Goal: Information Seeking & Learning: Learn about a topic

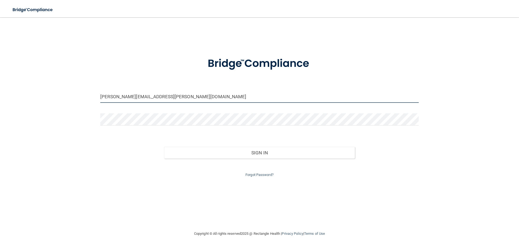
click at [170, 98] on input "[PERSON_NAME][EMAIL_ADDRESS][PERSON_NAME][DOMAIN_NAME]" at bounding box center [259, 97] width 318 height 12
drag, startPoint x: 170, startPoint y: 98, endPoint x: 92, endPoint y: 90, distance: 79.3
click at [92, 90] on div "[PERSON_NAME][EMAIL_ADDRESS][PERSON_NAME][DOMAIN_NAME] Invalid email/password. …" at bounding box center [259, 124] width 497 height 203
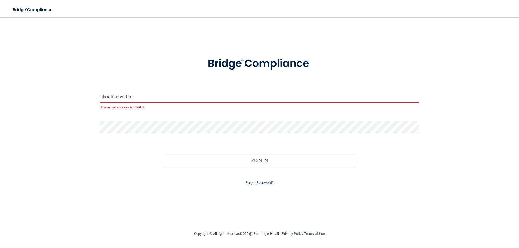
click at [135, 100] on input "christinetweten" at bounding box center [259, 97] width 318 height 12
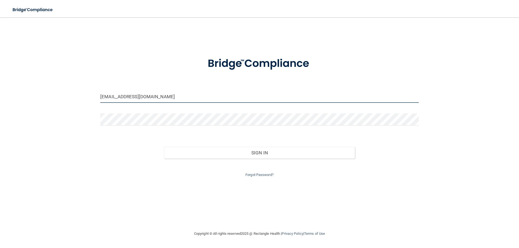
type input "[EMAIL_ADDRESS][DOMAIN_NAME]"
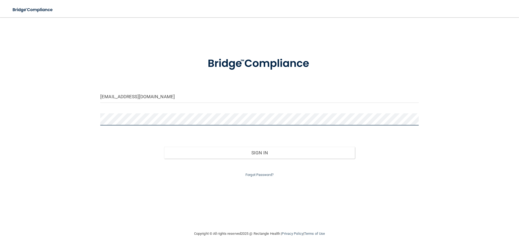
click at [78, 119] on div "christinetweten1@outlook.com Invalid email/password. You don't have permission …" at bounding box center [259, 124] width 497 height 203
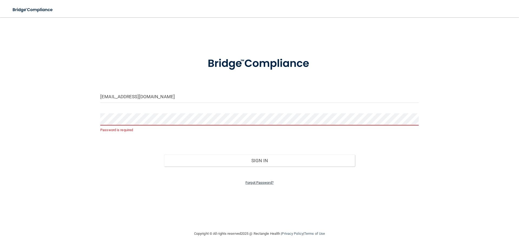
click at [258, 183] on link "Forgot Password?" at bounding box center [259, 183] width 28 height 4
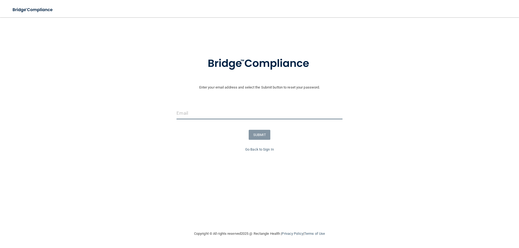
click at [209, 116] on input "email" at bounding box center [259, 113] width 166 height 12
type input "[EMAIL_ADDRESS][DOMAIN_NAME]"
click at [269, 136] on button "SUBMIT" at bounding box center [260, 135] width 22 height 10
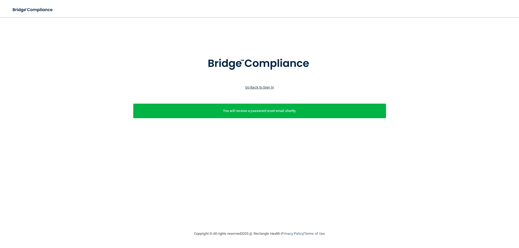
click at [267, 89] on link "Go Back to Sign In" at bounding box center [259, 87] width 29 height 4
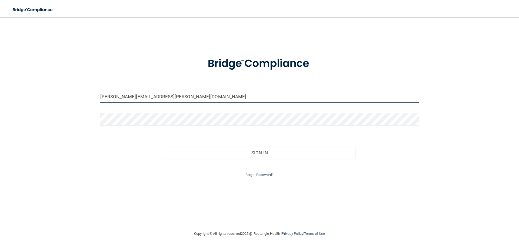
click at [167, 97] on input "wilmes.john@gmail.com" at bounding box center [259, 97] width 318 height 12
drag, startPoint x: 174, startPoint y: 97, endPoint x: 20, endPoint y: 90, distance: 154.2
click at [21, 92] on div "wilmes.john@gmail.com Invalid email/password. You don't have permission to acce…" at bounding box center [259, 124] width 497 height 203
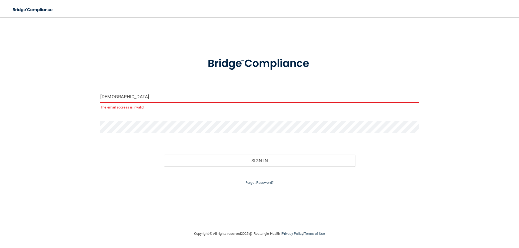
type input "[EMAIL_ADDRESS][DOMAIN_NAME]"
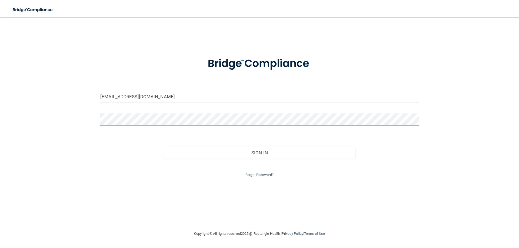
click at [74, 112] on div "christinetweten1@outlook.com Invalid email/password. You don't have permission …" at bounding box center [259, 124] width 497 height 203
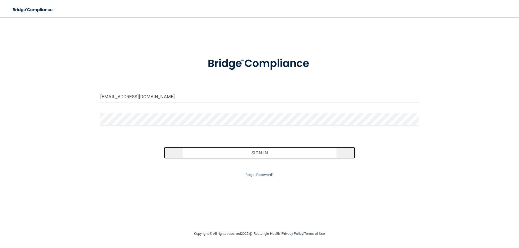
click at [244, 151] on button "Sign In" at bounding box center [259, 153] width 191 height 12
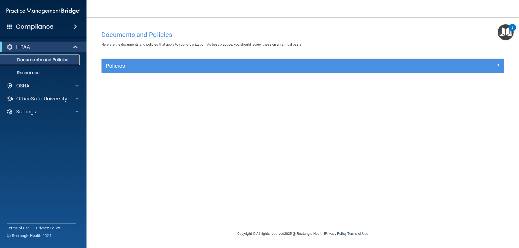
click at [43, 59] on p "Documents and Policies" at bounding box center [41, 59] width 74 height 5
click at [506, 26] on img "Open Resource Center, 2 new notifications" at bounding box center [505, 32] width 16 height 16
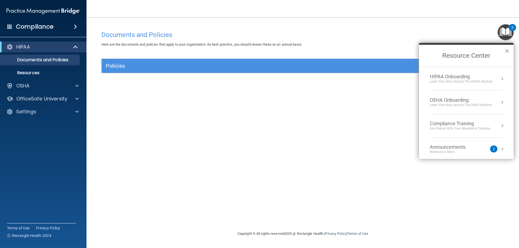
click at [367, 37] on h4 "Documents and Policies" at bounding box center [302, 34] width 403 height 7
click at [67, 26] on div "Compliance" at bounding box center [43, 27] width 86 height 12
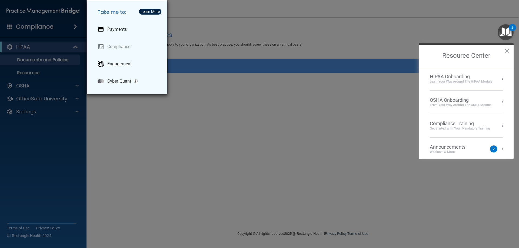
drag, startPoint x: 207, startPoint y: 142, endPoint x: 64, endPoint y: 59, distance: 165.2
click at [205, 141] on div "Take me to: Payments Compliance Engagement Cyber Quant" at bounding box center [259, 124] width 519 height 248
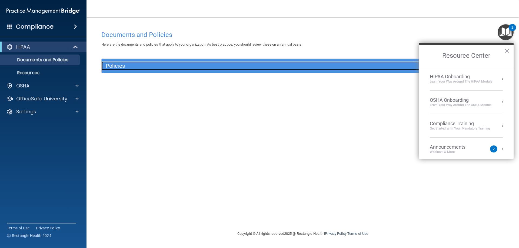
click at [130, 63] on h5 "Policies" at bounding box center [252, 66] width 293 height 6
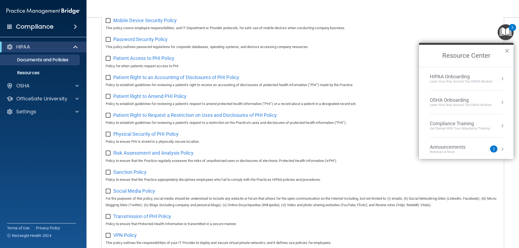
scroll to position [294, 0]
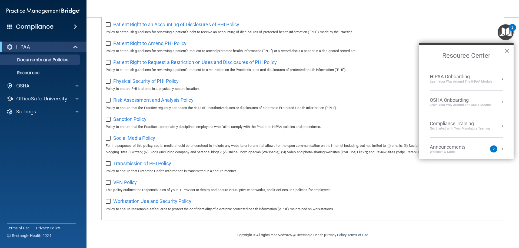
click at [506, 51] on button "×" at bounding box center [506, 50] width 5 height 9
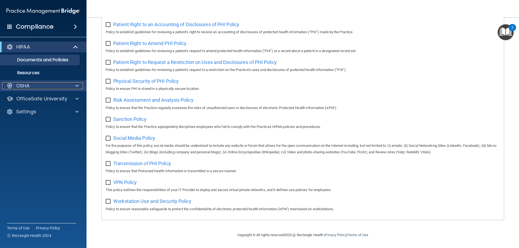
click at [64, 86] on div "OSHA" at bounding box center [35, 86] width 67 height 6
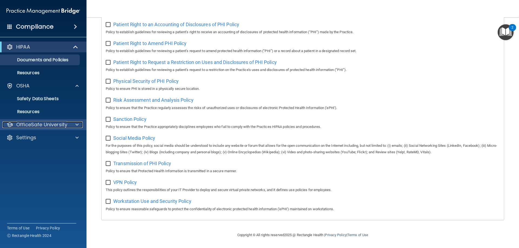
click at [69, 123] on div "OfficeSafe University" at bounding box center [35, 125] width 67 height 6
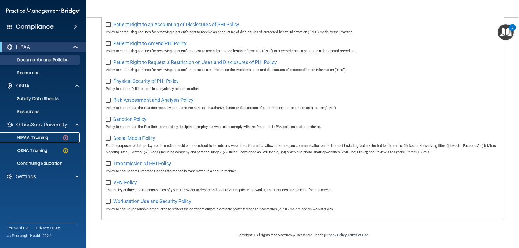
click at [42, 136] on p "HIPAA Training" at bounding box center [26, 137] width 45 height 5
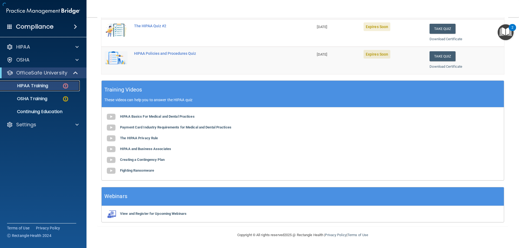
scroll to position [159, 0]
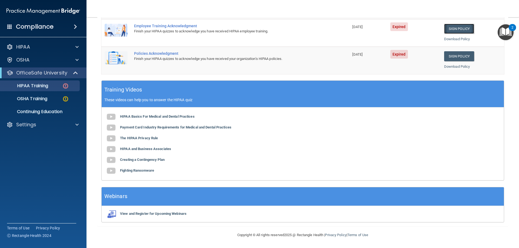
click at [451, 30] on link "Sign Policy" at bounding box center [459, 29] width 30 height 10
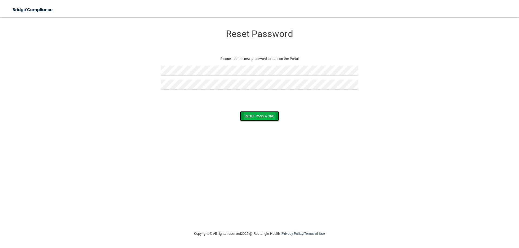
click at [264, 113] on button "Reset Password" at bounding box center [259, 116] width 39 height 10
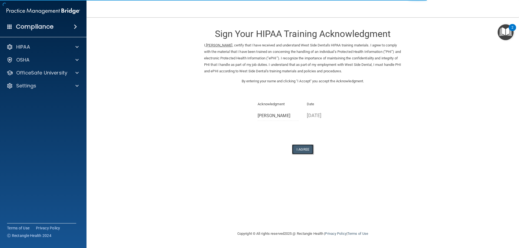
click at [305, 150] on button "I Agree" at bounding box center [303, 150] width 22 height 10
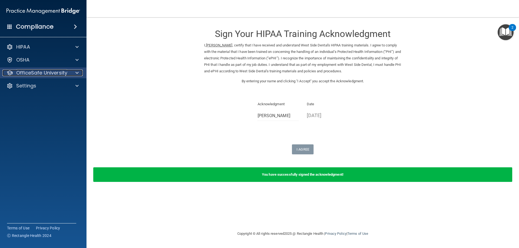
click at [71, 75] on div at bounding box center [76, 73] width 14 height 6
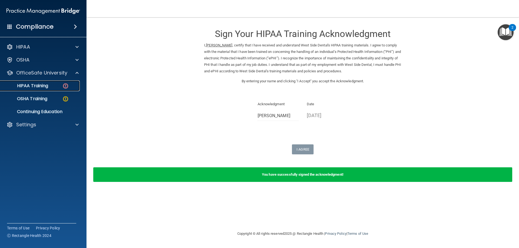
click at [65, 84] on img at bounding box center [65, 86] width 7 height 7
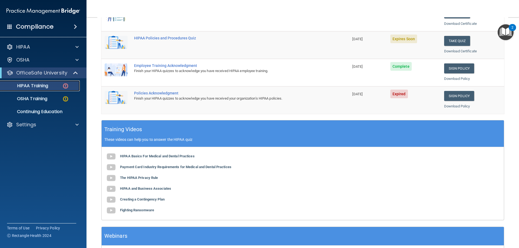
scroll to position [135, 0]
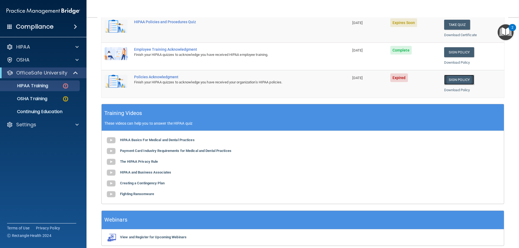
click at [452, 81] on link "Sign Policy" at bounding box center [459, 80] width 30 height 10
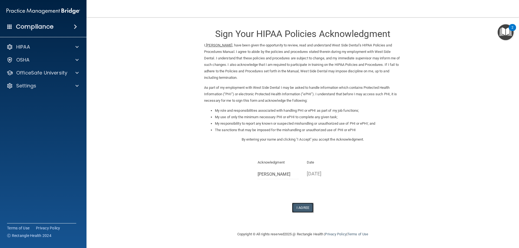
click at [306, 206] on button "I Agree" at bounding box center [303, 208] width 22 height 10
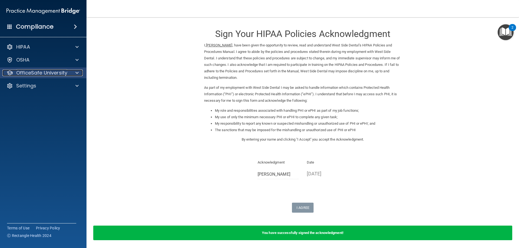
click at [77, 73] on span at bounding box center [76, 73] width 3 height 6
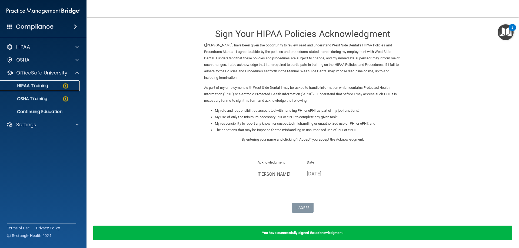
click at [65, 83] on img at bounding box center [65, 86] width 7 height 7
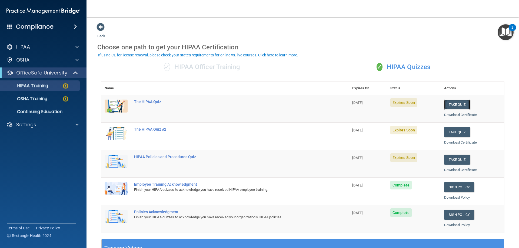
click at [454, 105] on button "Take Quiz" at bounding box center [457, 105] width 26 height 10
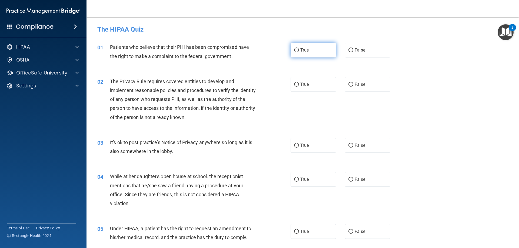
click at [294, 52] on input "True" at bounding box center [296, 50] width 5 height 4
radio input "true"
click at [319, 88] on label "True" at bounding box center [312, 84] width 45 height 15
click at [299, 87] on input "True" at bounding box center [296, 85] width 5 height 4
radio input "true"
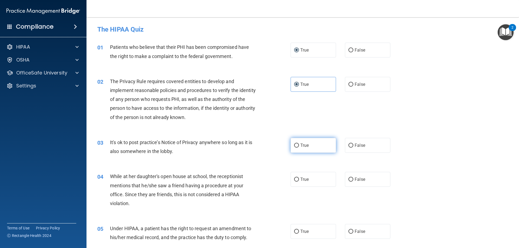
click at [300, 144] on span "True" at bounding box center [304, 145] width 8 height 5
click at [299, 144] on input "True" at bounding box center [296, 146] width 5 height 4
radio input "true"
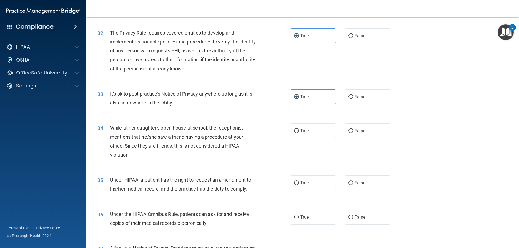
scroll to position [54, 0]
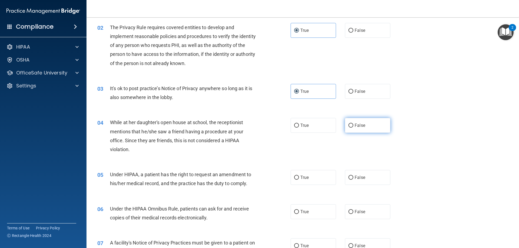
click at [361, 118] on label "False" at bounding box center [367, 125] width 45 height 15
click at [353, 124] on input "False" at bounding box center [350, 126] width 5 height 4
radio input "true"
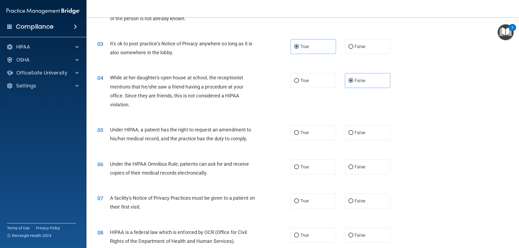
scroll to position [108, 0]
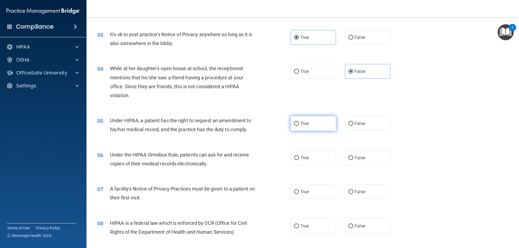
click at [303, 122] on span "True" at bounding box center [304, 123] width 8 height 5
click at [299, 122] on input "True" at bounding box center [296, 124] width 5 height 4
radio input "true"
click at [357, 157] on span "False" at bounding box center [359, 157] width 11 height 5
click at [353, 157] on input "False" at bounding box center [350, 158] width 5 height 4
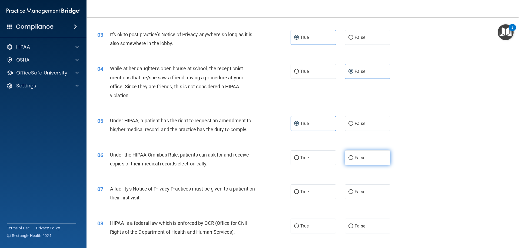
radio input "true"
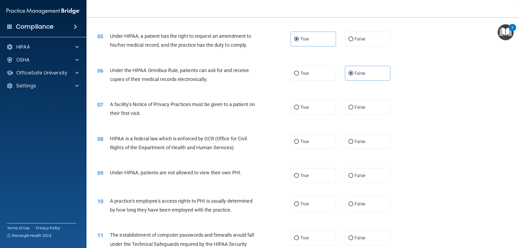
scroll to position [216, 0]
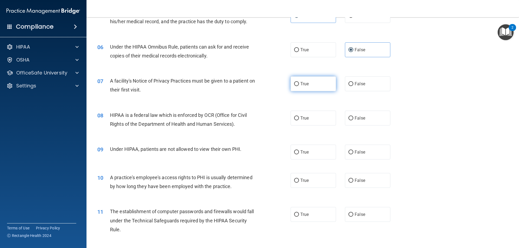
click at [310, 88] on label "True" at bounding box center [312, 83] width 45 height 15
click at [299, 86] on input "True" at bounding box center [296, 84] width 5 height 4
radio input "true"
click at [302, 119] on span "True" at bounding box center [304, 118] width 8 height 5
click at [299, 119] on input "True" at bounding box center [296, 118] width 5 height 4
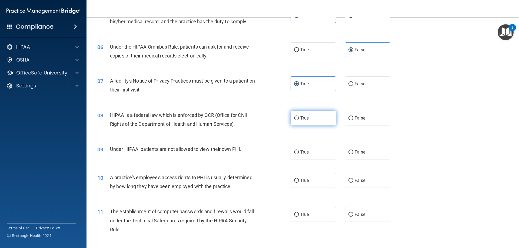
radio input "true"
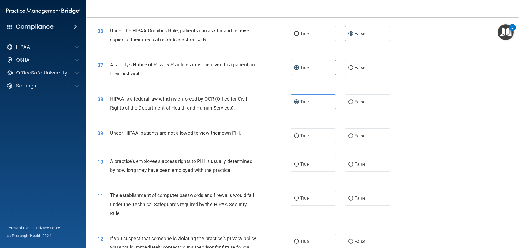
scroll to position [270, 0]
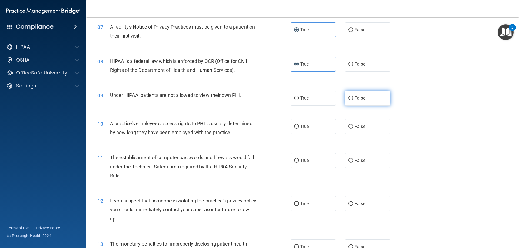
click at [362, 102] on label "False" at bounding box center [367, 98] width 45 height 15
click at [353, 101] on input "False" at bounding box center [350, 98] width 5 height 4
radio input "true"
click at [355, 126] on span "False" at bounding box center [359, 126] width 11 height 5
click at [353, 126] on input "False" at bounding box center [350, 127] width 5 height 4
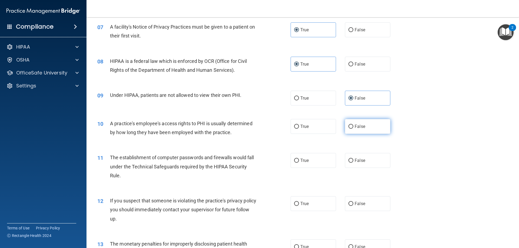
radio input "true"
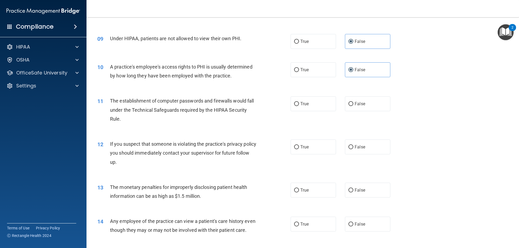
scroll to position [328, 0]
click at [327, 103] on label "True" at bounding box center [312, 102] width 45 height 15
click at [299, 103] on input "True" at bounding box center [296, 103] width 5 height 4
radio input "true"
click at [314, 147] on label "True" at bounding box center [312, 146] width 45 height 15
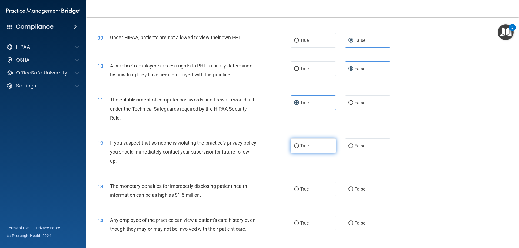
click at [299, 147] on input "True" at bounding box center [296, 146] width 5 height 4
radio input "true"
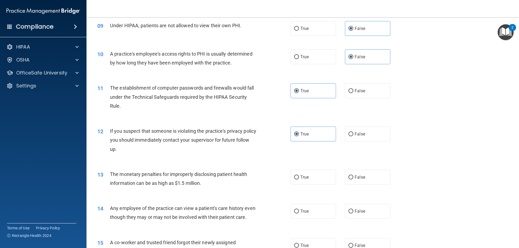
scroll to position [382, 0]
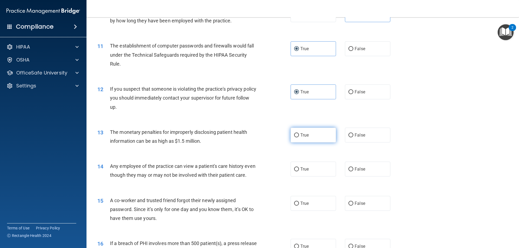
click at [299, 131] on label "True" at bounding box center [312, 135] width 45 height 15
click at [299, 133] on input "True" at bounding box center [296, 135] width 5 height 4
radio input "true"
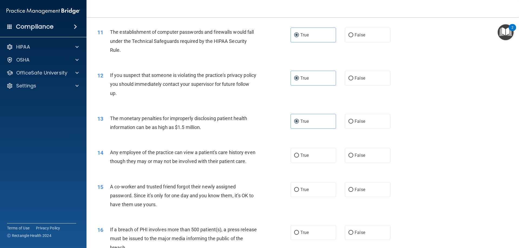
scroll to position [409, 0]
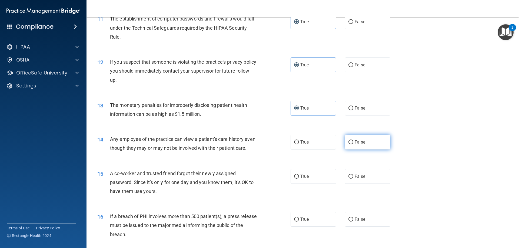
click at [356, 142] on span "False" at bounding box center [359, 142] width 11 height 5
click at [353, 142] on input "False" at bounding box center [350, 142] width 5 height 4
radio input "true"
click at [372, 184] on label "False" at bounding box center [367, 176] width 45 height 15
click at [353, 179] on input "False" at bounding box center [350, 177] width 5 height 4
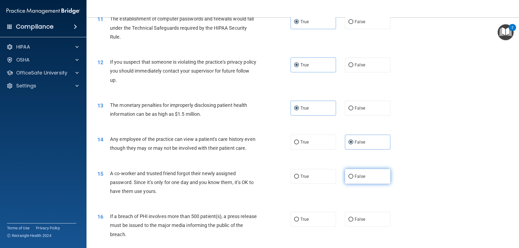
radio input "true"
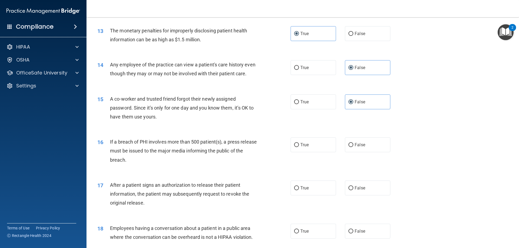
scroll to position [490, 0]
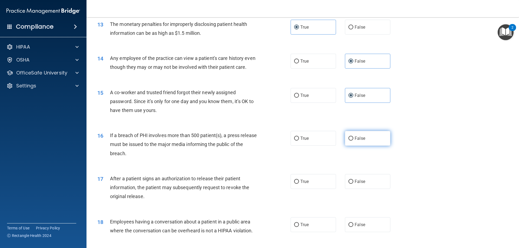
click at [356, 143] on label "False" at bounding box center [367, 138] width 45 height 15
click at [353, 141] on input "False" at bounding box center [350, 139] width 5 height 4
radio input "true"
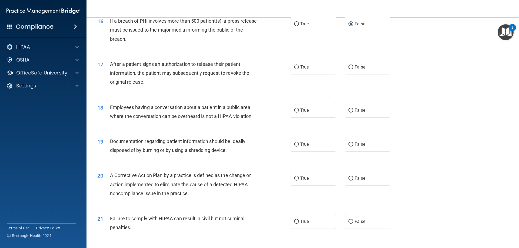
scroll to position [625, 0]
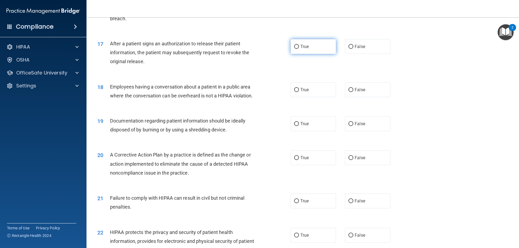
click at [294, 49] on input "True" at bounding box center [296, 47] width 5 height 4
radio input "true"
click at [379, 97] on label "False" at bounding box center [367, 89] width 45 height 15
click at [353, 92] on input "False" at bounding box center [350, 90] width 5 height 4
radio input "true"
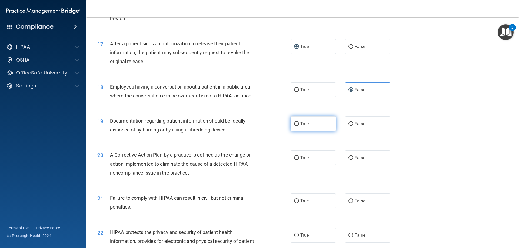
click at [302, 129] on label "True" at bounding box center [312, 123] width 45 height 15
click at [299, 126] on input "True" at bounding box center [296, 124] width 5 height 4
radio input "true"
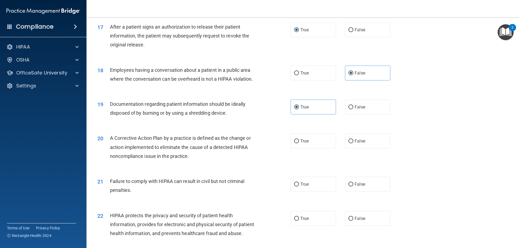
scroll to position [679, 0]
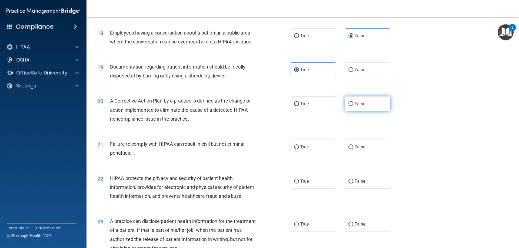
click at [350, 111] on label "False" at bounding box center [367, 103] width 45 height 15
click at [350, 106] on input "False" at bounding box center [350, 104] width 5 height 4
radio input "true"
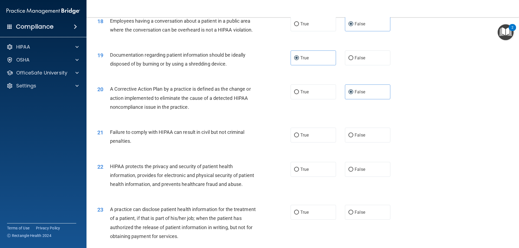
scroll to position [706, 0]
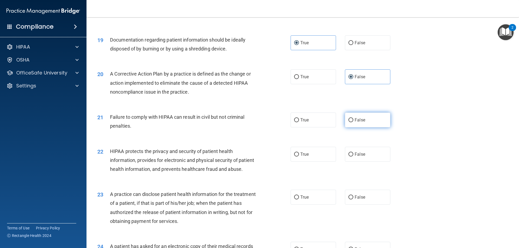
click at [351, 128] on label "False" at bounding box center [367, 120] width 45 height 15
click at [351, 122] on input "False" at bounding box center [350, 120] width 5 height 4
radio input "true"
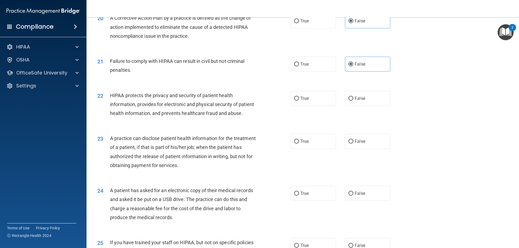
scroll to position [787, 0]
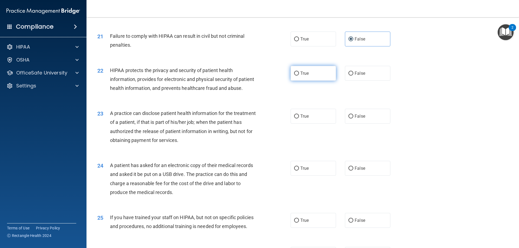
click at [297, 76] on input "True" at bounding box center [296, 74] width 5 height 4
radio input "true"
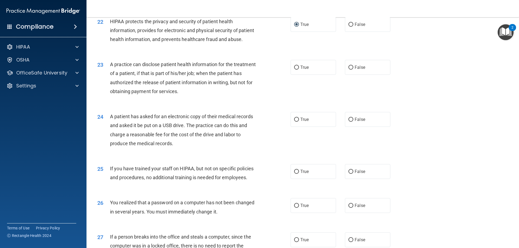
scroll to position [841, 0]
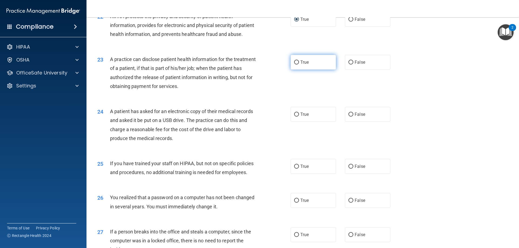
click at [294, 65] on input "True" at bounding box center [296, 63] width 5 height 4
radio input "true"
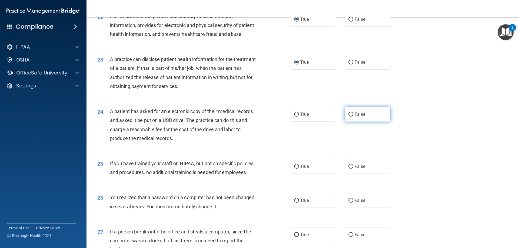
click at [361, 117] on span "False" at bounding box center [359, 114] width 11 height 5
click at [353, 117] on input "False" at bounding box center [350, 115] width 5 height 4
radio input "true"
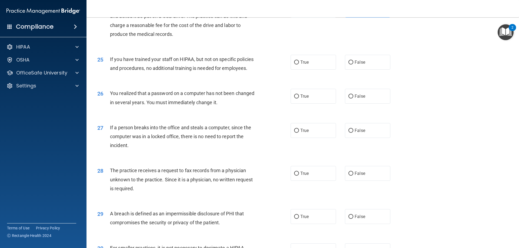
scroll to position [976, 0]
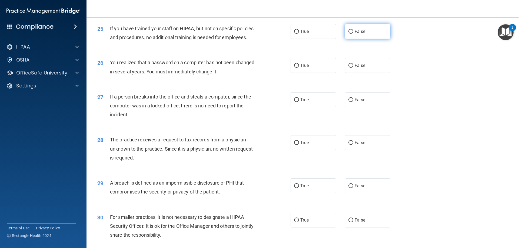
click at [373, 39] on label "False" at bounding box center [367, 31] width 45 height 15
click at [353, 34] on input "False" at bounding box center [350, 32] width 5 height 4
radio input "true"
click at [323, 73] on label "True" at bounding box center [312, 65] width 45 height 15
click at [299, 68] on input "True" at bounding box center [296, 66] width 5 height 4
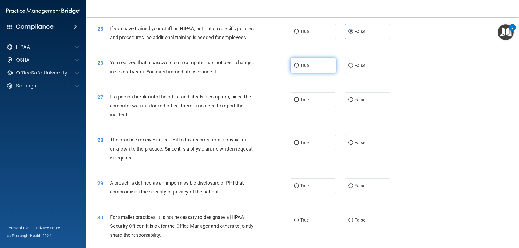
radio input "true"
click at [353, 107] on label "False" at bounding box center [367, 99] width 45 height 15
click at [353, 102] on input "False" at bounding box center [350, 100] width 5 height 4
radio input "true"
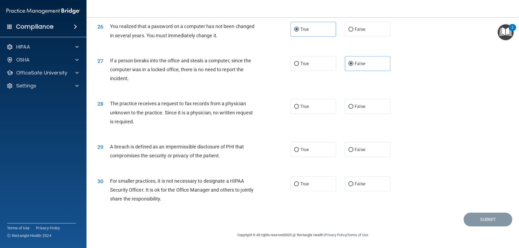
scroll to position [1030, 0]
click at [350, 110] on label "False" at bounding box center [367, 106] width 45 height 15
click at [350, 109] on input "False" at bounding box center [350, 107] width 5 height 4
radio input "true"
click at [317, 150] on label "True" at bounding box center [312, 149] width 45 height 15
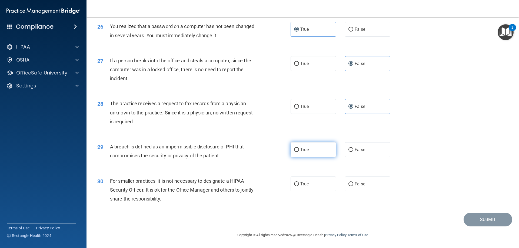
click at [299, 150] on input "True" at bounding box center [296, 150] width 5 height 4
radio input "true"
click at [364, 184] on label "False" at bounding box center [367, 184] width 45 height 15
click at [353, 184] on input "False" at bounding box center [350, 184] width 5 height 4
radio input "true"
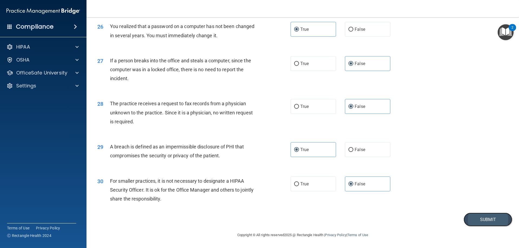
click at [482, 222] on button "Submit" at bounding box center [487, 220] width 49 height 14
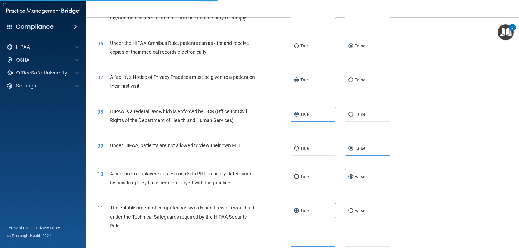
scroll to position [0, 0]
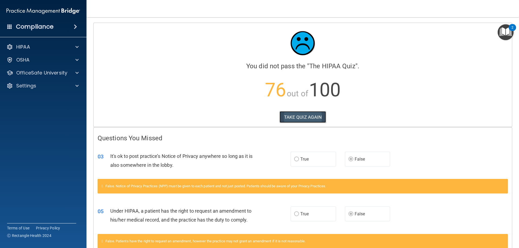
click at [314, 120] on button "TAKE QUIZ AGAIN" at bounding box center [302, 117] width 47 height 12
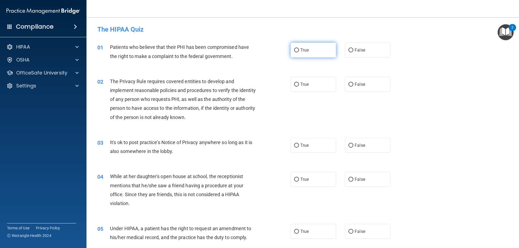
click at [296, 50] on input "True" at bounding box center [296, 50] width 5 height 4
radio input "true"
click at [291, 82] on label "True" at bounding box center [312, 84] width 45 height 15
click at [294, 83] on input "True" at bounding box center [296, 85] width 5 height 4
radio input "true"
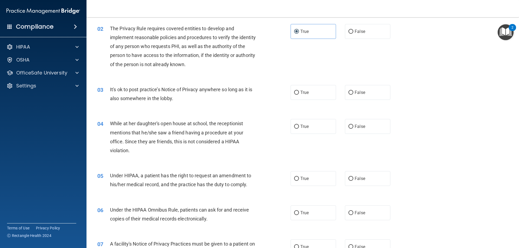
scroll to position [54, 0]
click at [355, 94] on span "False" at bounding box center [359, 91] width 11 height 5
click at [353, 94] on input "False" at bounding box center [350, 92] width 5 height 4
radio input "true"
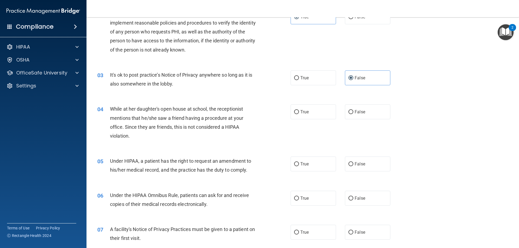
scroll to position [81, 0]
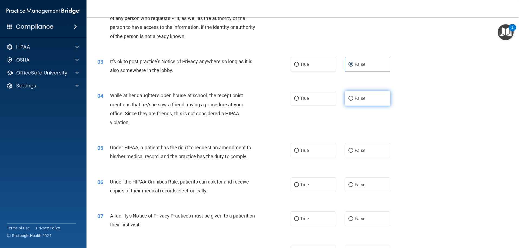
click at [355, 94] on label "False" at bounding box center [367, 98] width 45 height 15
click at [353, 97] on input "False" at bounding box center [350, 99] width 5 height 4
radio input "true"
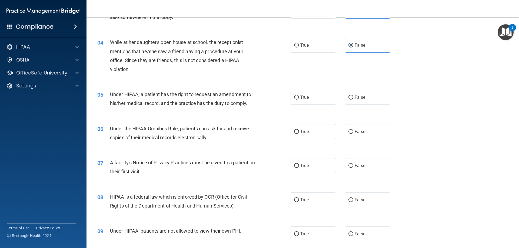
scroll to position [135, 0]
click at [300, 97] on span "True" at bounding box center [304, 96] width 8 height 5
click at [299, 97] on input "True" at bounding box center [296, 97] width 5 height 4
radio input "true"
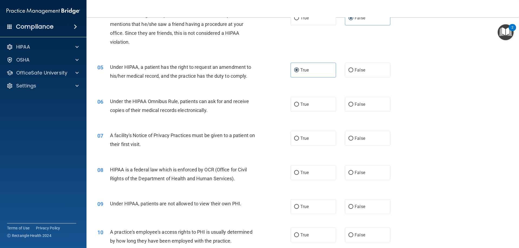
scroll to position [162, 0]
click at [301, 106] on span "True" at bounding box center [304, 103] width 8 height 5
click at [299, 106] on input "True" at bounding box center [296, 104] width 5 height 4
radio input "true"
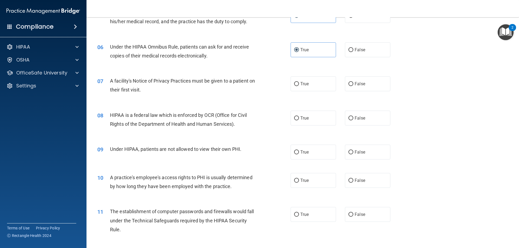
scroll to position [189, 0]
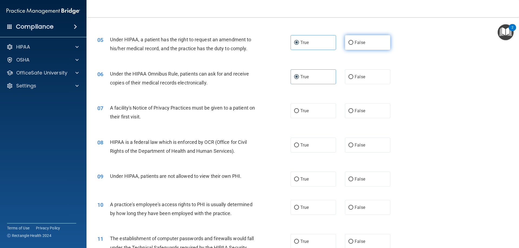
drag, startPoint x: 354, startPoint y: 42, endPoint x: 292, endPoint y: 87, distance: 76.1
click at [354, 43] on span "False" at bounding box center [359, 42] width 11 height 5
click at [353, 43] on input "False" at bounding box center [350, 43] width 5 height 4
radio input "true"
radio input "false"
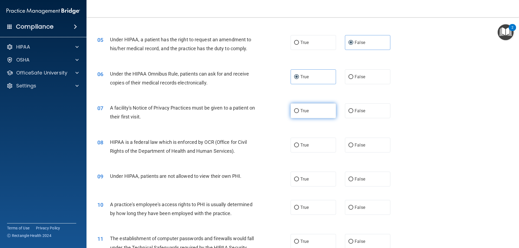
click at [303, 115] on label "True" at bounding box center [312, 110] width 45 height 15
click at [299, 113] on input "True" at bounding box center [296, 111] width 5 height 4
radio input "true"
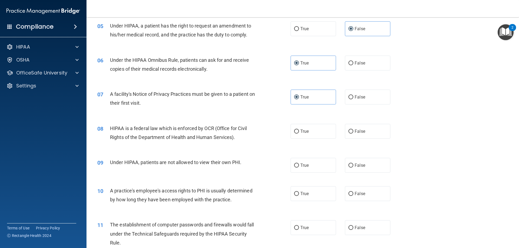
scroll to position [216, 0]
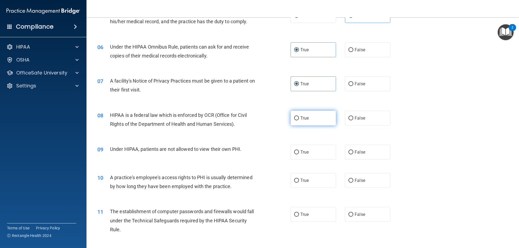
click at [294, 117] on input "True" at bounding box center [296, 118] width 5 height 4
radio input "true"
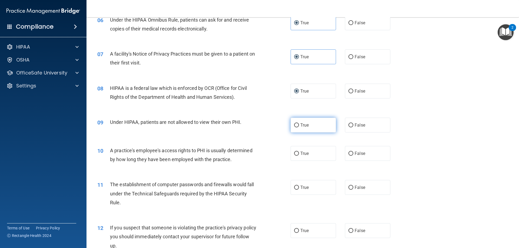
click at [300, 127] on span "True" at bounding box center [304, 125] width 8 height 5
click at [299, 127] on input "True" at bounding box center [296, 125] width 5 height 4
radio input "true"
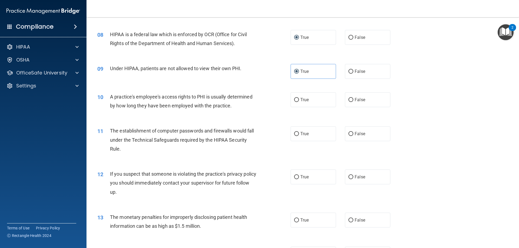
scroll to position [297, 0]
click at [354, 99] on span "False" at bounding box center [359, 99] width 11 height 5
click at [352, 99] on input "False" at bounding box center [350, 100] width 5 height 4
radio input "true"
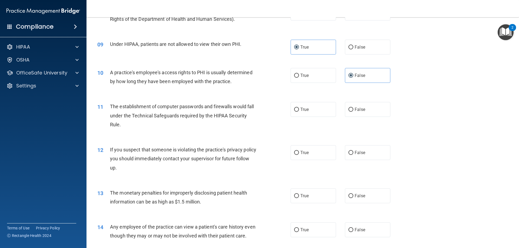
scroll to position [324, 0]
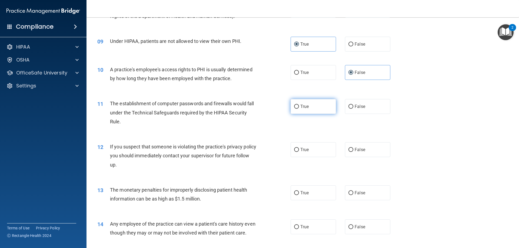
click at [303, 110] on label "True" at bounding box center [312, 106] width 45 height 15
click at [299, 109] on input "True" at bounding box center [296, 107] width 5 height 4
radio input "true"
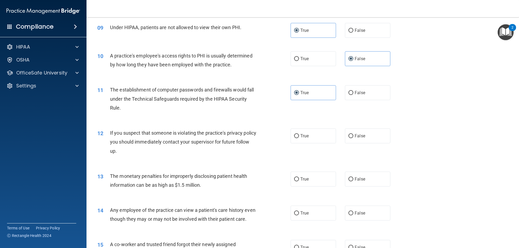
scroll to position [351, 0]
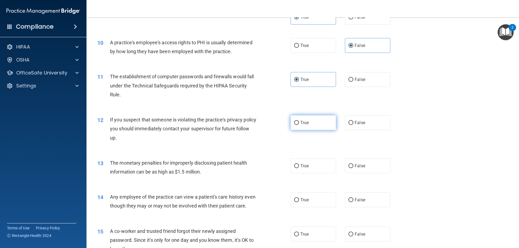
click at [309, 122] on label "True" at bounding box center [312, 122] width 45 height 15
click at [299, 122] on input "True" at bounding box center [296, 123] width 5 height 4
radio input "true"
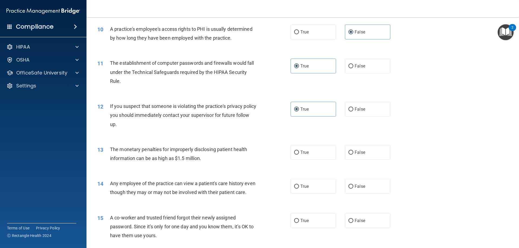
scroll to position [378, 0]
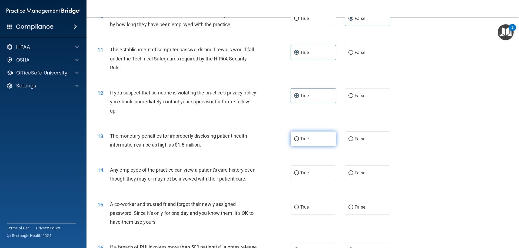
click at [303, 142] on label "True" at bounding box center [312, 139] width 45 height 15
click at [299, 141] on input "True" at bounding box center [296, 139] width 5 height 4
radio input "true"
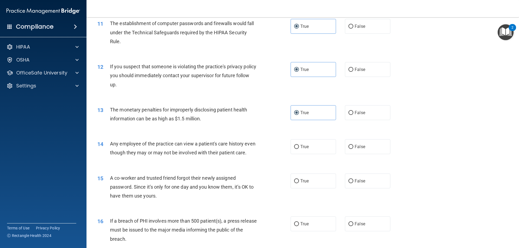
scroll to position [405, 0]
drag, startPoint x: 350, startPoint y: 148, endPoint x: 336, endPoint y: 153, distance: 14.4
click at [350, 148] on input "False" at bounding box center [350, 146] width 5 height 4
radio input "true"
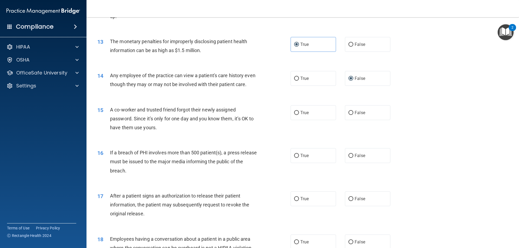
scroll to position [486, 0]
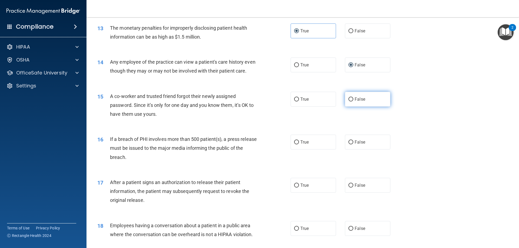
click at [363, 107] on label "False" at bounding box center [367, 99] width 45 height 15
click at [353, 102] on input "False" at bounding box center [350, 100] width 5 height 4
radio input "true"
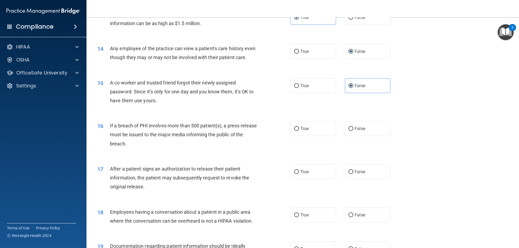
scroll to position [513, 0]
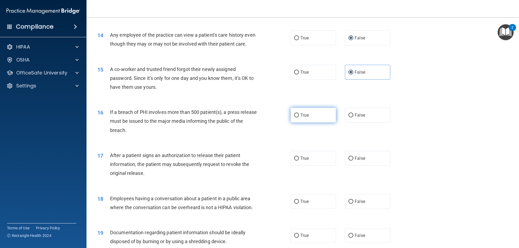
click at [294, 118] on input "True" at bounding box center [296, 115] width 5 height 4
radio input "true"
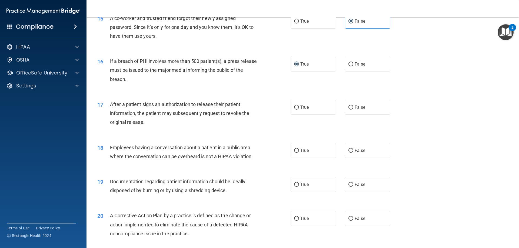
scroll to position [567, 0]
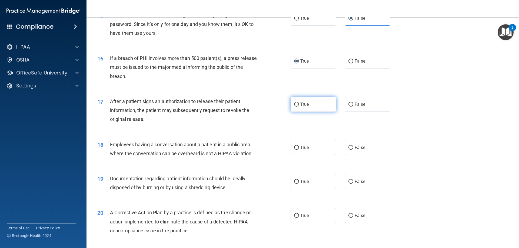
click at [309, 111] on label "True" at bounding box center [312, 104] width 45 height 15
click at [299, 107] on input "True" at bounding box center [296, 105] width 5 height 4
radio input "true"
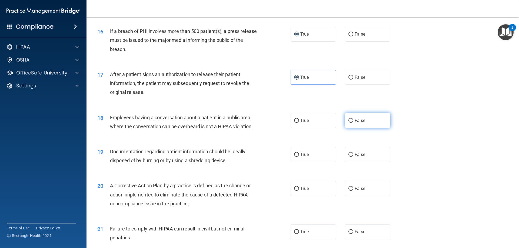
click at [363, 128] on label "False" at bounding box center [367, 120] width 45 height 15
click at [353, 123] on input "False" at bounding box center [350, 121] width 5 height 4
radio input "true"
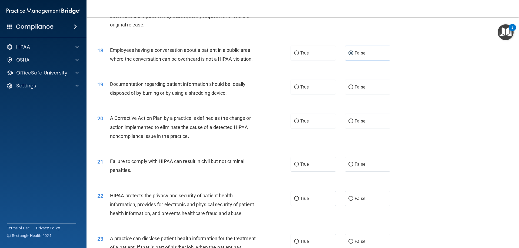
scroll to position [675, 0]
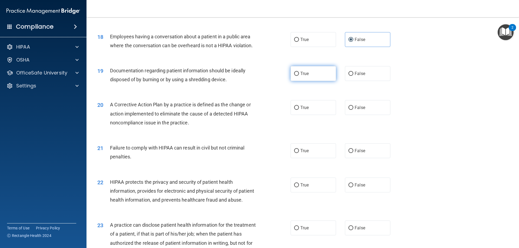
click at [300, 76] on span "True" at bounding box center [304, 73] width 8 height 5
click at [299, 76] on input "True" at bounding box center [296, 74] width 5 height 4
radio input "true"
click at [308, 115] on label "True" at bounding box center [312, 107] width 45 height 15
click at [299, 110] on input "True" at bounding box center [296, 108] width 5 height 4
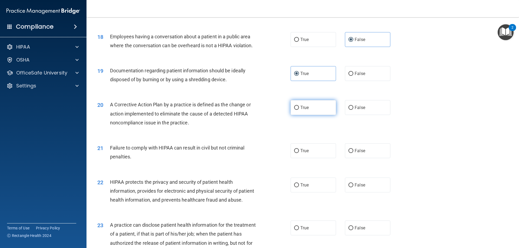
radio input "true"
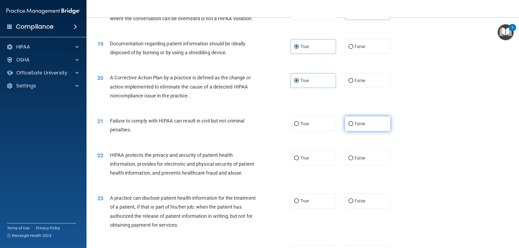
click at [356, 126] on span "False" at bounding box center [359, 123] width 11 height 5
click at [353, 126] on input "False" at bounding box center [350, 124] width 5 height 4
radio input "true"
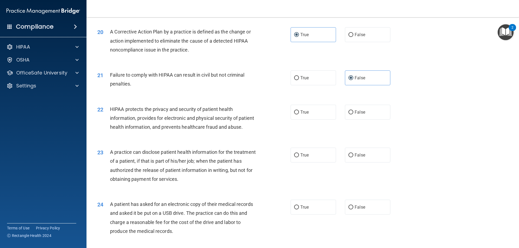
scroll to position [756, 0]
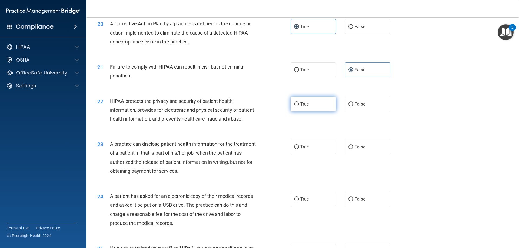
click at [294, 106] on input "True" at bounding box center [296, 104] width 5 height 4
radio input "true"
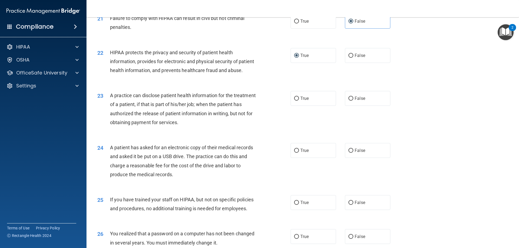
scroll to position [810, 0]
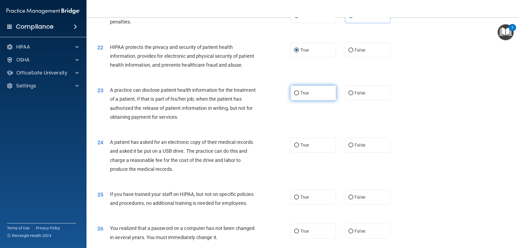
click at [307, 101] on label "True" at bounding box center [312, 93] width 45 height 15
click at [299, 95] on input "True" at bounding box center [296, 93] width 5 height 4
radio input "true"
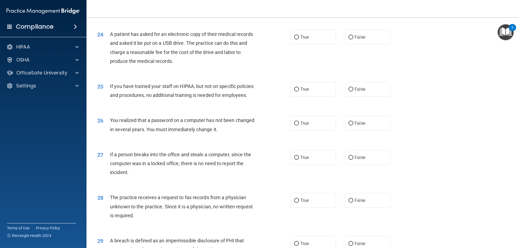
scroll to position [892, 0]
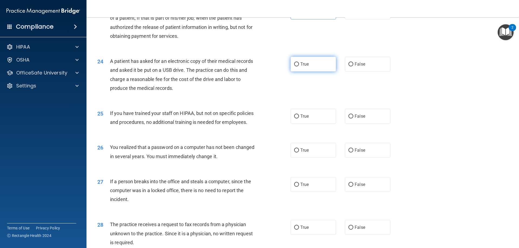
click at [304, 67] on span "True" at bounding box center [304, 64] width 8 height 5
click at [299, 66] on input "True" at bounding box center [296, 64] width 5 height 4
radio input "true"
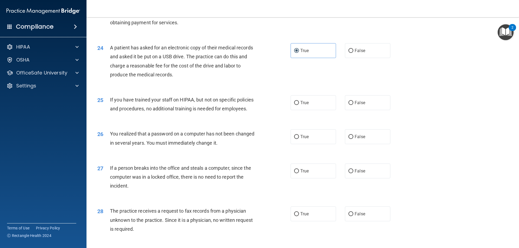
scroll to position [919, 0]
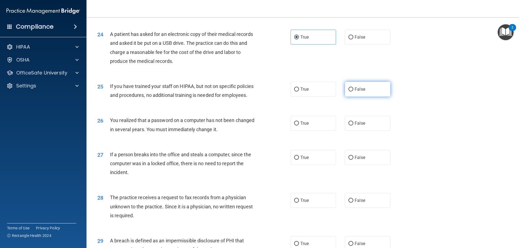
click at [367, 97] on label "False" at bounding box center [367, 89] width 45 height 15
click at [353, 92] on input "False" at bounding box center [350, 90] width 5 height 4
radio input "true"
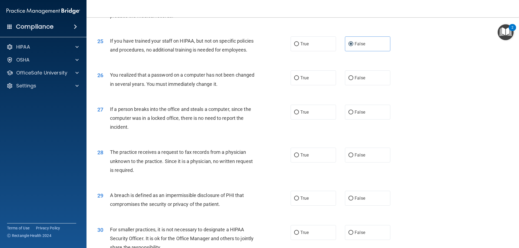
scroll to position [973, 0]
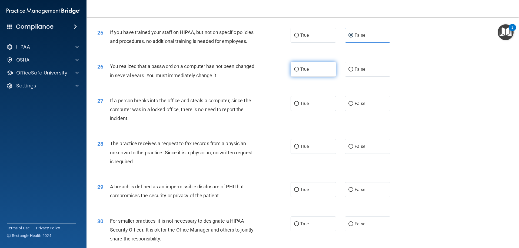
click at [298, 77] on label "True" at bounding box center [312, 69] width 45 height 15
click at [298, 72] on input "True" at bounding box center [296, 70] width 5 height 4
radio input "true"
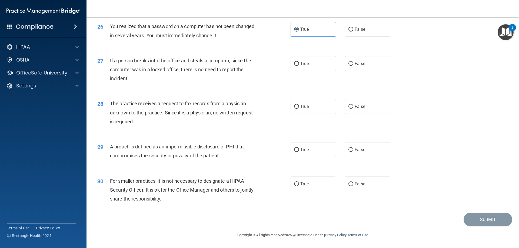
scroll to position [1030, 0]
click at [362, 64] on span "False" at bounding box center [359, 63] width 11 height 5
click at [353, 64] on input "False" at bounding box center [350, 64] width 5 height 4
radio input "true"
click at [369, 107] on label "False" at bounding box center [367, 106] width 45 height 15
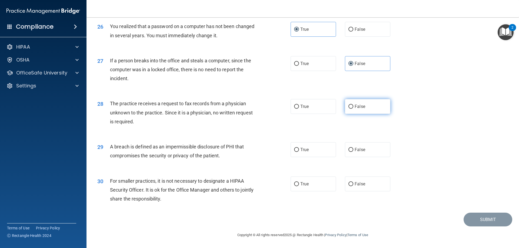
click at [353, 107] on input "False" at bounding box center [350, 107] width 5 height 4
radio input "true"
click at [304, 149] on span "True" at bounding box center [304, 149] width 8 height 5
click at [299, 149] on input "True" at bounding box center [296, 150] width 5 height 4
radio input "true"
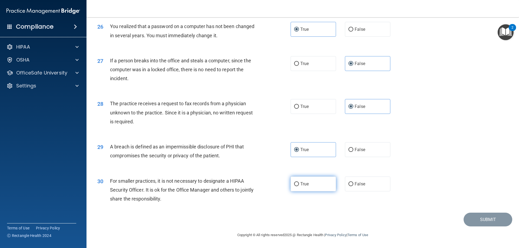
click at [314, 184] on label "True" at bounding box center [312, 184] width 45 height 15
click at [299, 184] on input "True" at bounding box center [296, 184] width 5 height 4
radio input "true"
click at [478, 220] on button "Submit" at bounding box center [487, 220] width 49 height 14
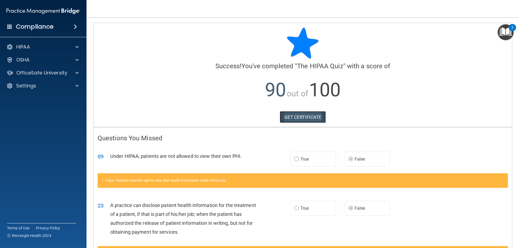
click at [307, 121] on link "GET CERTIFICATE" at bounding box center [303, 117] width 46 height 12
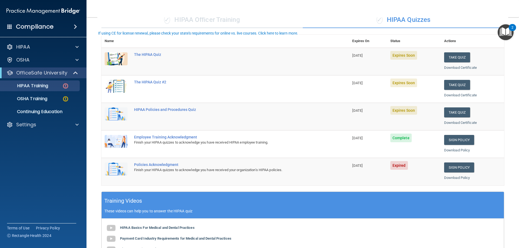
scroll to position [54, 0]
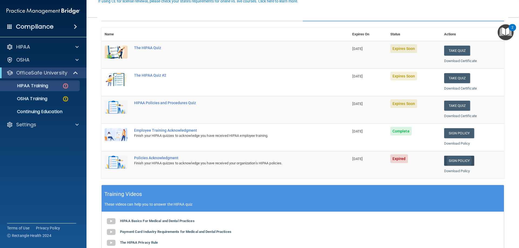
click at [458, 156] on link "Sign Policy" at bounding box center [459, 161] width 30 height 10
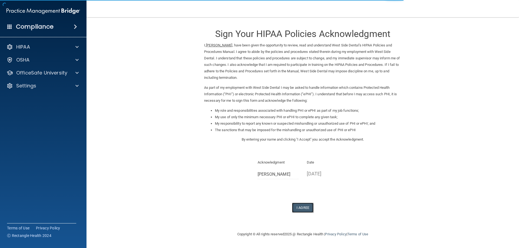
click at [299, 207] on button "I Agree" at bounding box center [303, 208] width 22 height 10
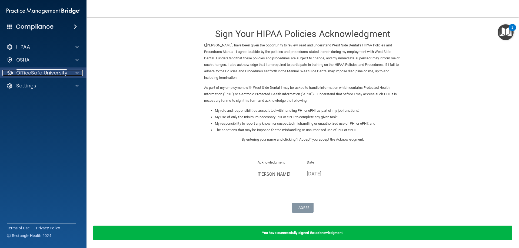
click at [34, 73] on p "OfficeSafe University" at bounding box center [41, 73] width 51 height 6
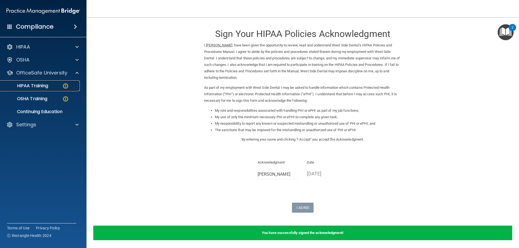
click at [55, 86] on div "HIPAA Training" at bounding box center [41, 85] width 74 height 5
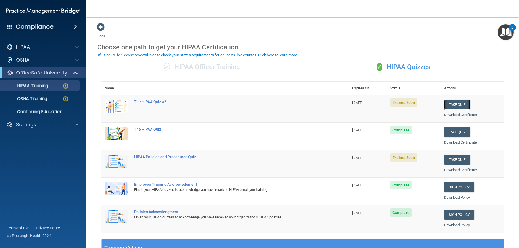
click at [457, 105] on button "Take Quiz" at bounding box center [457, 105] width 26 height 10
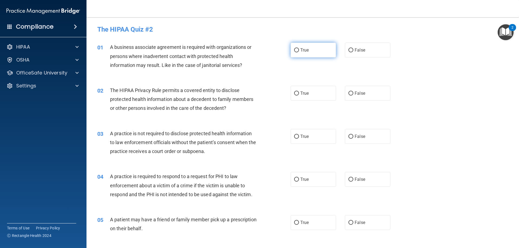
click at [295, 49] on input "True" at bounding box center [296, 50] width 5 height 4
radio input "true"
click at [309, 92] on label "True" at bounding box center [312, 93] width 45 height 15
click at [299, 92] on input "True" at bounding box center [296, 94] width 5 height 4
radio input "true"
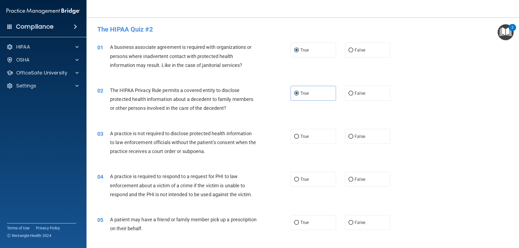
scroll to position [27, 0]
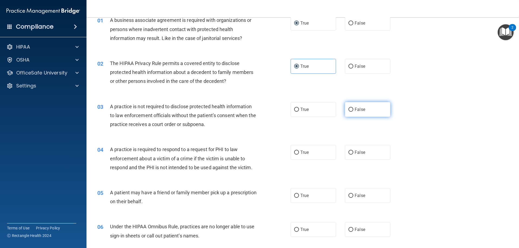
click at [353, 113] on label "False" at bounding box center [367, 109] width 45 height 15
click at [353, 112] on input "False" at bounding box center [350, 110] width 5 height 4
radio input "true"
click at [304, 155] on label "True" at bounding box center [312, 152] width 45 height 15
click at [299, 155] on input "True" at bounding box center [296, 153] width 5 height 4
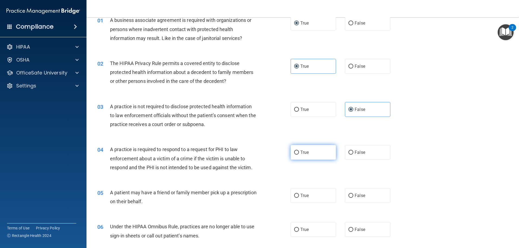
radio input "true"
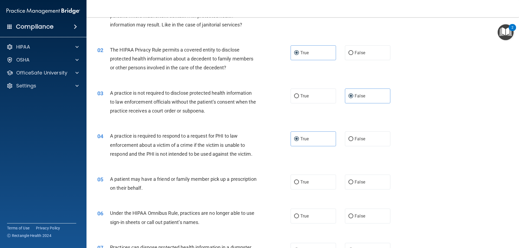
scroll to position [54, 0]
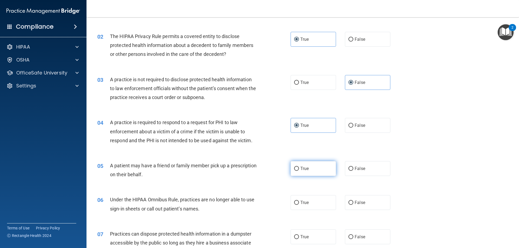
click at [297, 169] on label "True" at bounding box center [312, 168] width 45 height 15
click at [297, 169] on input "True" at bounding box center [296, 169] width 5 height 4
radio input "true"
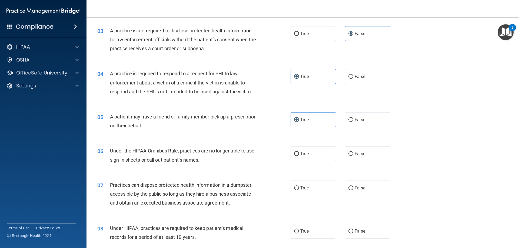
scroll to position [108, 0]
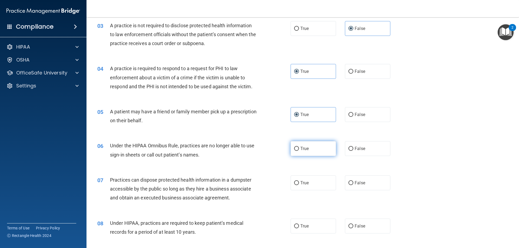
click at [305, 154] on label "True" at bounding box center [312, 148] width 45 height 15
click at [299, 151] on input "True" at bounding box center [296, 149] width 5 height 4
radio input "true"
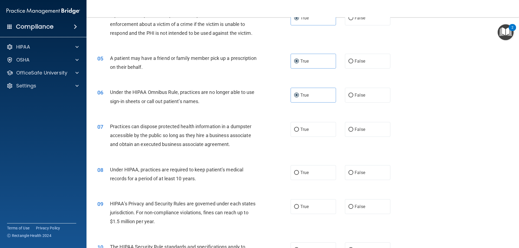
scroll to position [162, 0]
click at [357, 133] on label "False" at bounding box center [367, 129] width 45 height 15
click at [353, 131] on input "False" at bounding box center [350, 129] width 5 height 4
radio input "true"
click at [305, 166] on label "True" at bounding box center [312, 172] width 45 height 15
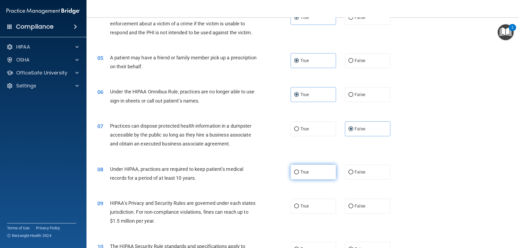
click at [299, 170] on input "True" at bounding box center [296, 172] width 5 height 4
radio input "true"
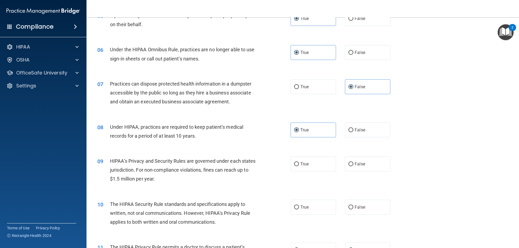
scroll to position [216, 0]
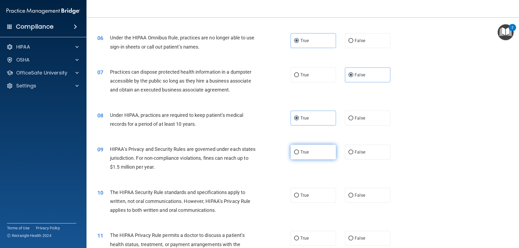
click at [308, 155] on label "True" at bounding box center [312, 152] width 45 height 15
click at [299, 155] on input "True" at bounding box center [296, 152] width 5 height 4
radio input "true"
click at [315, 194] on label "True" at bounding box center [312, 195] width 45 height 15
click at [299, 194] on input "True" at bounding box center [296, 196] width 5 height 4
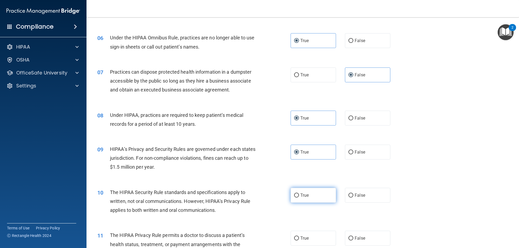
radio input "true"
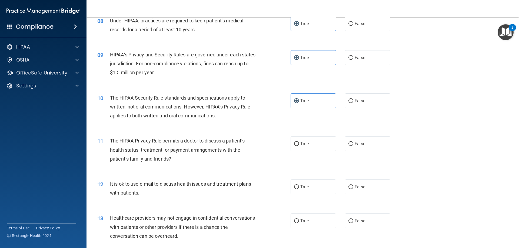
scroll to position [324, 0]
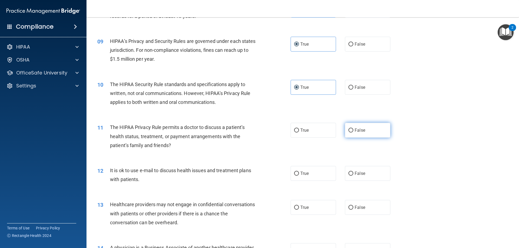
click at [356, 131] on span "False" at bounding box center [359, 130] width 11 height 5
click at [353, 131] on input "False" at bounding box center [350, 131] width 5 height 4
radio input "true"
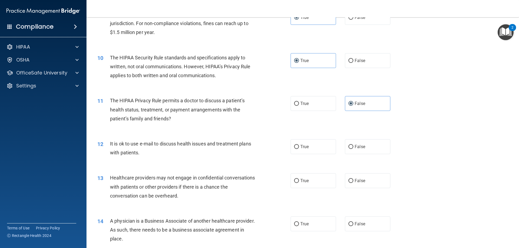
scroll to position [351, 0]
click at [362, 144] on span "False" at bounding box center [359, 146] width 11 height 5
click at [353, 145] on input "False" at bounding box center [350, 147] width 5 height 4
radio input "true"
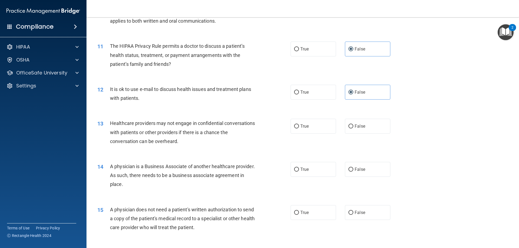
scroll to position [432, 0]
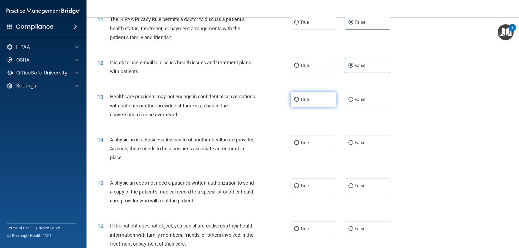
click at [306, 100] on span "True" at bounding box center [304, 99] width 8 height 5
click at [299, 100] on input "True" at bounding box center [296, 100] width 5 height 4
radio input "true"
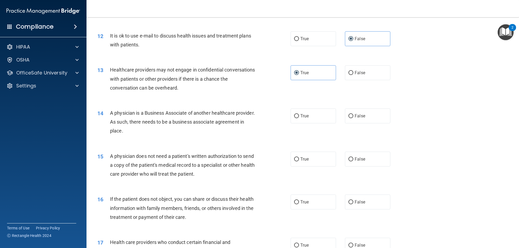
scroll to position [459, 0]
click at [306, 114] on span "True" at bounding box center [304, 115] width 8 height 5
click at [299, 114] on input "True" at bounding box center [296, 116] width 5 height 4
radio input "true"
click at [372, 160] on label "False" at bounding box center [367, 159] width 45 height 15
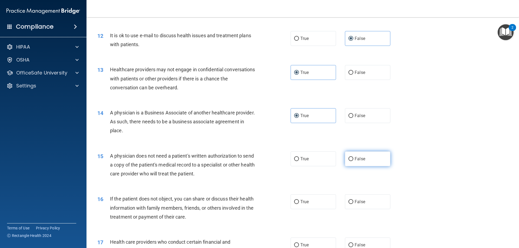
click at [353, 160] on input "False" at bounding box center [350, 159] width 5 height 4
radio input "true"
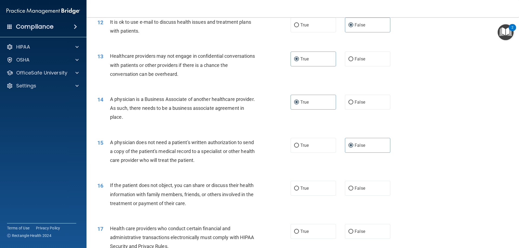
scroll to position [486, 0]
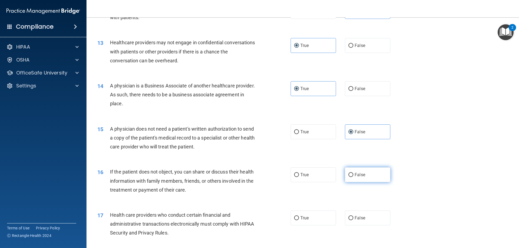
click at [356, 173] on span "False" at bounding box center [359, 174] width 11 height 5
click at [353, 173] on input "False" at bounding box center [350, 175] width 5 height 4
radio input "true"
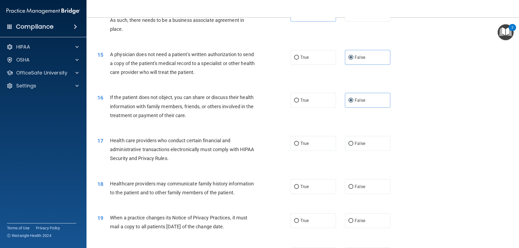
scroll to position [567, 0]
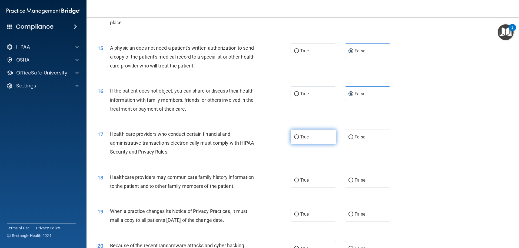
click at [312, 135] on label "True" at bounding box center [312, 137] width 45 height 15
click at [299, 135] on input "True" at bounding box center [296, 137] width 5 height 4
radio input "true"
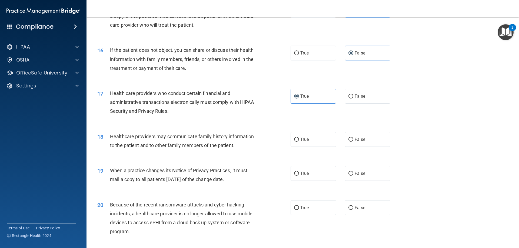
scroll to position [621, 0]
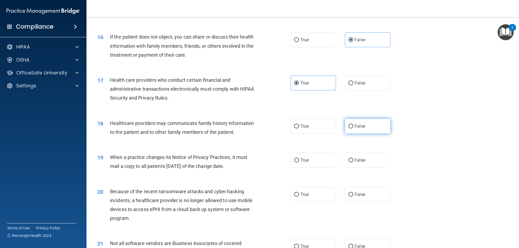
click at [374, 121] on label "False" at bounding box center [367, 126] width 45 height 15
click at [353, 125] on input "False" at bounding box center [350, 127] width 5 height 4
radio input "true"
click at [300, 161] on span "True" at bounding box center [304, 160] width 8 height 5
click at [299, 161] on input "True" at bounding box center [296, 161] width 5 height 4
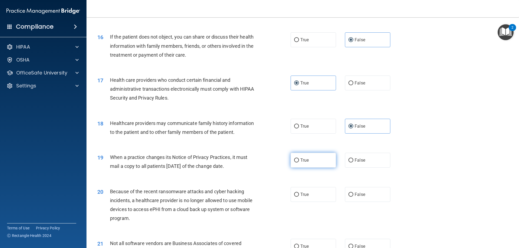
radio input "true"
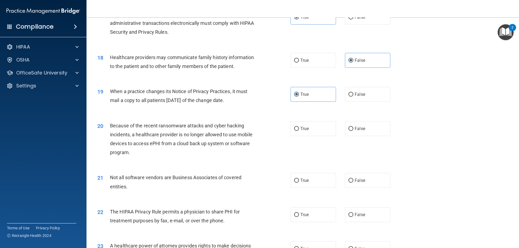
scroll to position [702, 0]
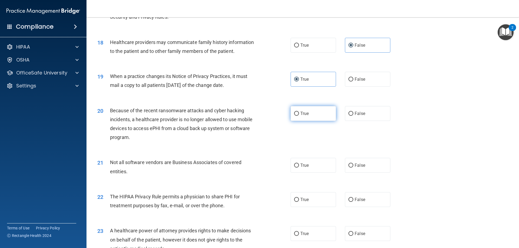
click at [296, 113] on input "True" at bounding box center [296, 114] width 5 height 4
radio input "true"
click at [309, 170] on label "True" at bounding box center [312, 165] width 45 height 15
click at [299, 168] on input "True" at bounding box center [296, 166] width 5 height 4
radio input "true"
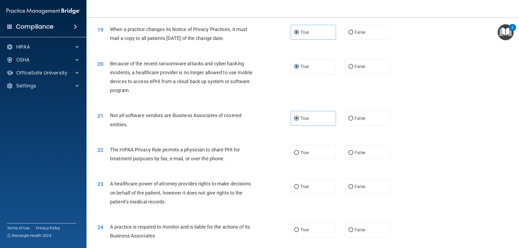
scroll to position [756, 0]
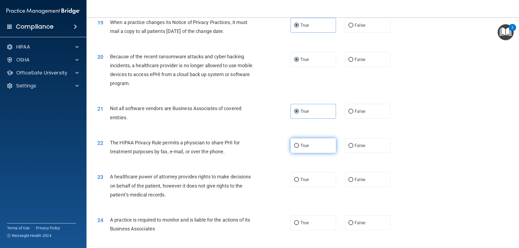
click at [310, 148] on label "True" at bounding box center [312, 145] width 45 height 15
click at [299, 148] on input "True" at bounding box center [296, 146] width 5 height 4
radio input "true"
click at [313, 180] on label "True" at bounding box center [312, 179] width 45 height 15
click at [299, 180] on input "True" at bounding box center [296, 180] width 5 height 4
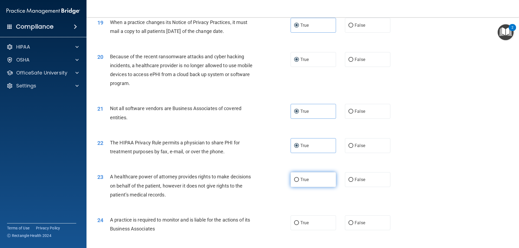
radio input "true"
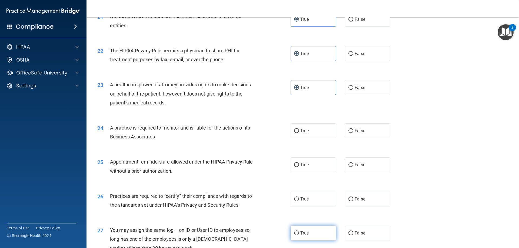
scroll to position [892, 0]
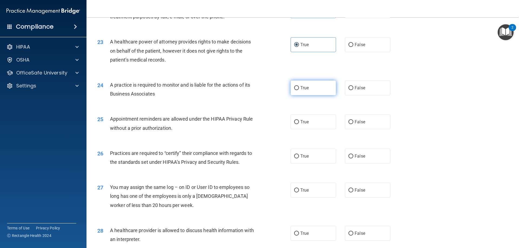
click at [297, 86] on input "True" at bounding box center [296, 88] width 5 height 4
radio input "true"
click at [307, 121] on label "True" at bounding box center [312, 122] width 45 height 15
click at [299, 121] on input "True" at bounding box center [296, 122] width 5 height 4
radio input "true"
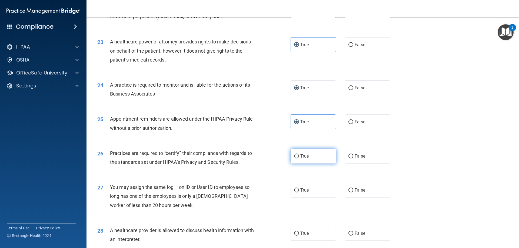
click at [296, 153] on label "True" at bounding box center [312, 156] width 45 height 15
click at [296, 155] on input "True" at bounding box center [296, 157] width 5 height 4
radio input "true"
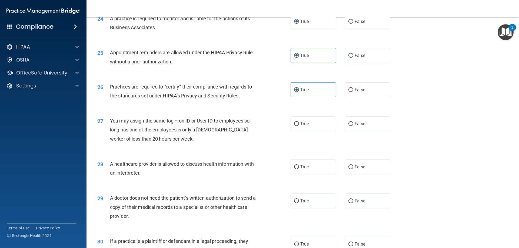
scroll to position [973, 0]
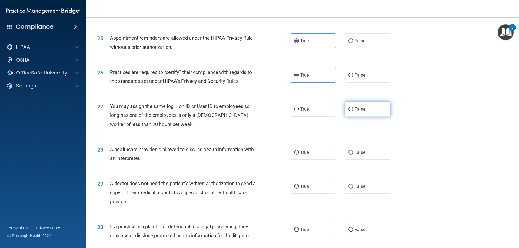
click at [359, 108] on span "False" at bounding box center [359, 109] width 11 height 5
click at [353, 108] on input "False" at bounding box center [350, 110] width 5 height 4
radio input "true"
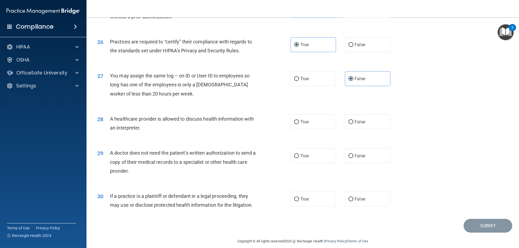
scroll to position [1009, 0]
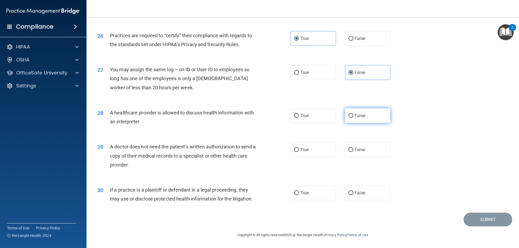
click at [360, 122] on label "False" at bounding box center [367, 115] width 45 height 15
click at [353, 118] on input "False" at bounding box center [350, 116] width 5 height 4
radio input "true"
click at [373, 153] on label "False" at bounding box center [367, 149] width 45 height 15
click at [353, 152] on input "False" at bounding box center [350, 150] width 5 height 4
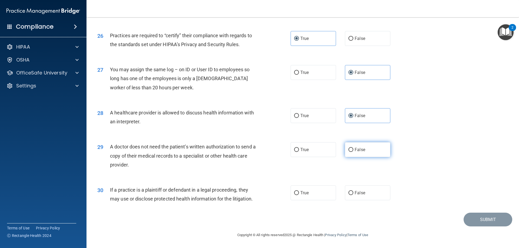
radio input "true"
click at [310, 197] on label "True" at bounding box center [312, 193] width 45 height 15
click at [299, 195] on input "True" at bounding box center [296, 193] width 5 height 4
radio input "true"
click at [479, 219] on button "Submit" at bounding box center [487, 220] width 49 height 14
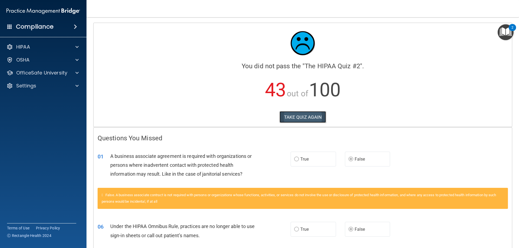
click at [308, 119] on button "TAKE QUIZ AGAIN" at bounding box center [302, 117] width 47 height 12
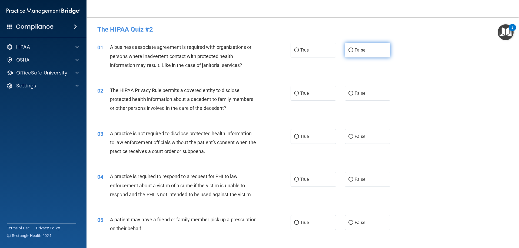
click at [350, 50] on input "False" at bounding box center [350, 50] width 5 height 4
radio input "true"
click at [311, 95] on label "True" at bounding box center [312, 93] width 45 height 15
click at [299, 95] on input "True" at bounding box center [296, 94] width 5 height 4
radio input "true"
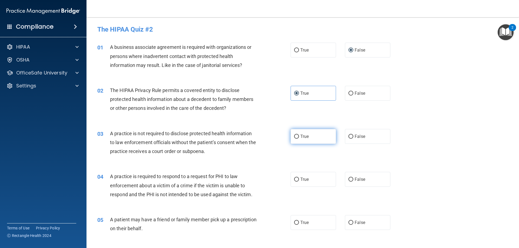
click at [298, 135] on label "True" at bounding box center [312, 136] width 45 height 15
click at [298, 135] on input "True" at bounding box center [296, 137] width 5 height 4
radio input "true"
click at [348, 137] on input "False" at bounding box center [350, 137] width 5 height 4
radio input "true"
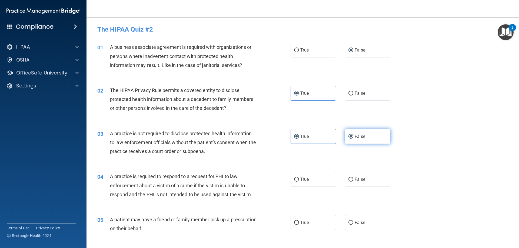
radio input "false"
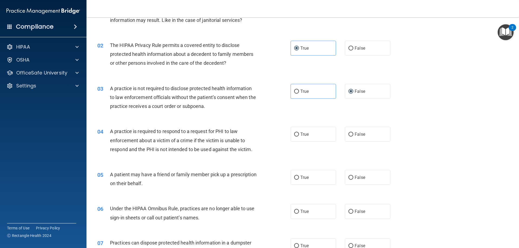
scroll to position [54, 0]
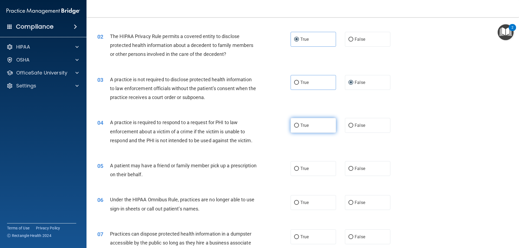
click at [302, 125] on span "True" at bounding box center [304, 125] width 8 height 5
click at [299, 125] on input "True" at bounding box center [296, 126] width 5 height 4
radio input "true"
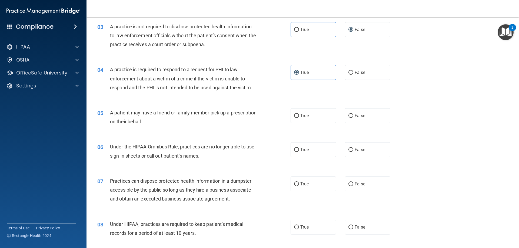
scroll to position [108, 0]
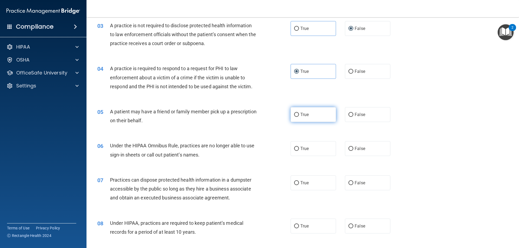
click at [304, 114] on span "True" at bounding box center [304, 114] width 8 height 5
click at [299, 114] on input "True" at bounding box center [296, 115] width 5 height 4
radio input "true"
click at [366, 150] on label "False" at bounding box center [367, 148] width 45 height 15
click at [353, 150] on input "False" at bounding box center [350, 149] width 5 height 4
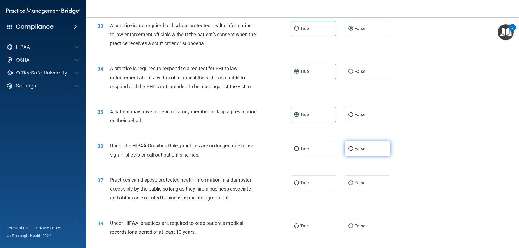
radio input "true"
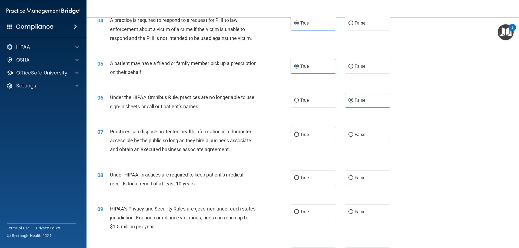
scroll to position [162, 0]
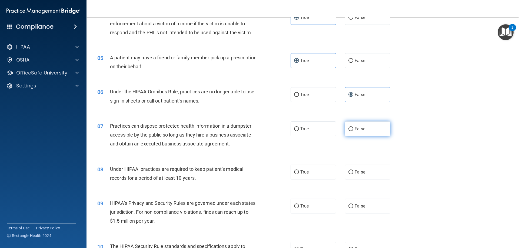
click at [363, 126] on label "False" at bounding box center [367, 129] width 45 height 15
click at [353, 127] on input "False" at bounding box center [350, 129] width 5 height 4
radio input "true"
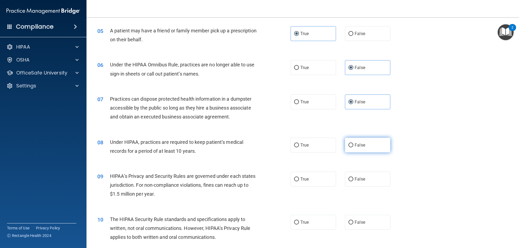
click at [356, 143] on span "False" at bounding box center [359, 145] width 11 height 5
click at [353, 143] on input "False" at bounding box center [350, 145] width 5 height 4
radio input "true"
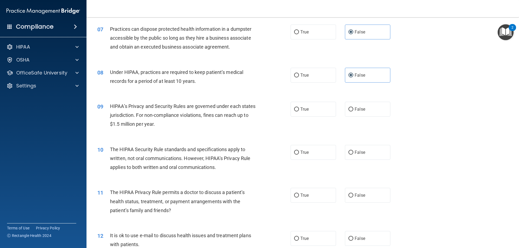
scroll to position [270, 0]
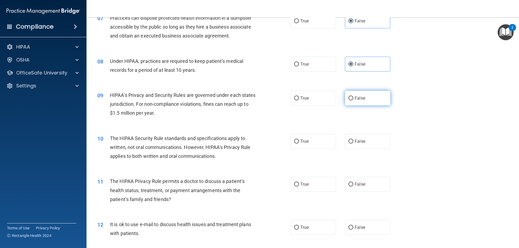
click at [351, 97] on label "False" at bounding box center [367, 98] width 45 height 15
click at [351, 97] on input "False" at bounding box center [350, 98] width 5 height 4
radio input "true"
click at [300, 142] on span "True" at bounding box center [304, 141] width 8 height 5
click at [299, 142] on input "True" at bounding box center [296, 142] width 5 height 4
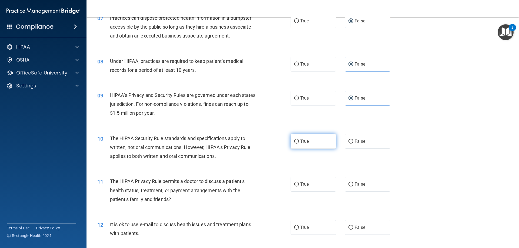
radio input "true"
click at [298, 184] on label "True" at bounding box center [312, 184] width 45 height 15
click at [298, 184] on input "True" at bounding box center [296, 185] width 5 height 4
radio input "true"
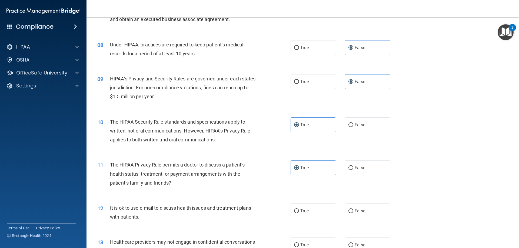
scroll to position [351, 0]
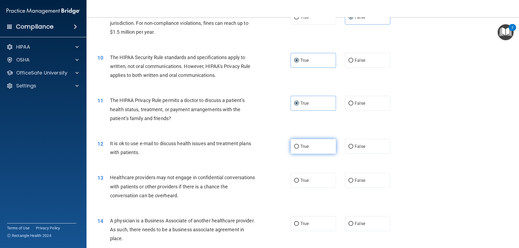
click at [305, 148] on span "True" at bounding box center [304, 146] width 8 height 5
click at [299, 148] on input "True" at bounding box center [296, 147] width 5 height 4
radio input "true"
click at [316, 178] on label "True" at bounding box center [312, 180] width 45 height 15
click at [299, 179] on input "True" at bounding box center [296, 181] width 5 height 4
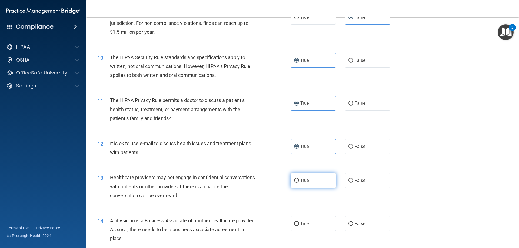
radio input "true"
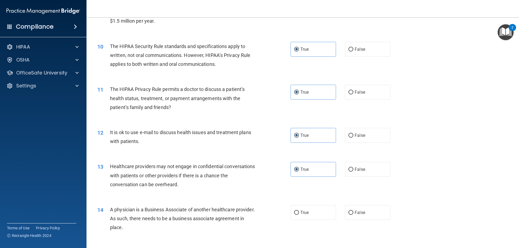
scroll to position [405, 0]
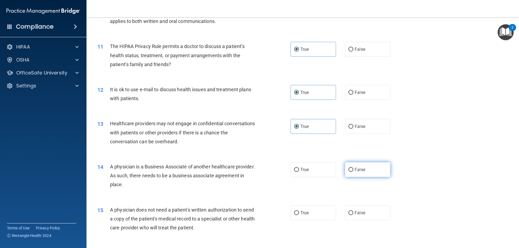
click at [360, 168] on span "False" at bounding box center [359, 169] width 11 height 5
click at [353, 168] on input "False" at bounding box center [350, 170] width 5 height 4
radio input "true"
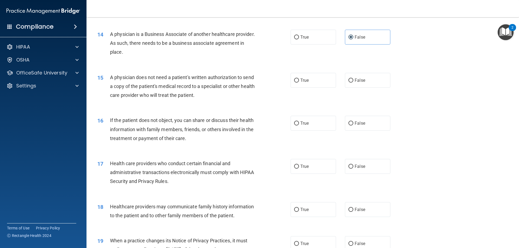
scroll to position [540, 0]
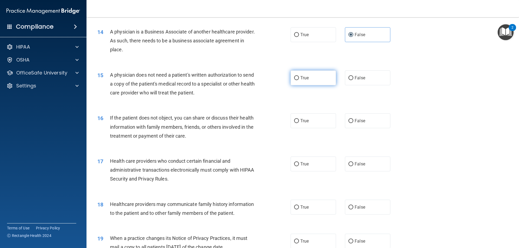
click at [322, 78] on label "True" at bounding box center [312, 78] width 45 height 15
click at [299, 78] on input "True" at bounding box center [296, 78] width 5 height 4
radio input "true"
click at [301, 120] on span "True" at bounding box center [304, 120] width 8 height 5
click at [299, 120] on input "True" at bounding box center [296, 121] width 5 height 4
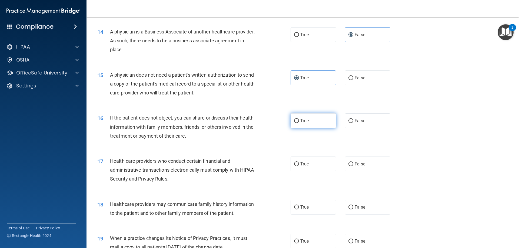
radio input "true"
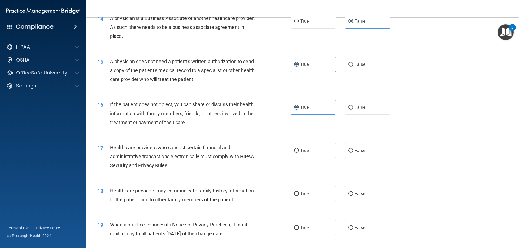
scroll to position [567, 0]
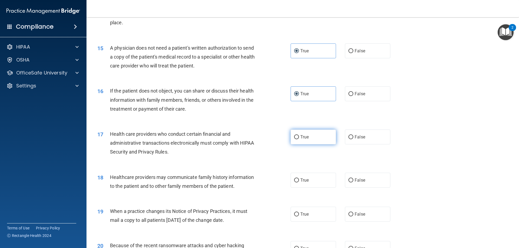
click at [315, 142] on label "True" at bounding box center [312, 137] width 45 height 15
click at [299, 139] on input "True" at bounding box center [296, 137] width 5 height 4
radio input "true"
click at [306, 182] on span "True" at bounding box center [304, 180] width 8 height 5
click at [299, 182] on input "True" at bounding box center [296, 181] width 5 height 4
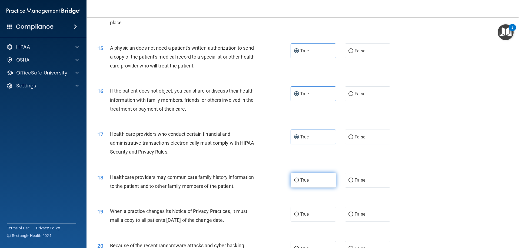
radio input "true"
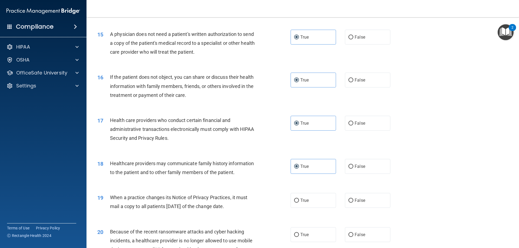
scroll to position [648, 0]
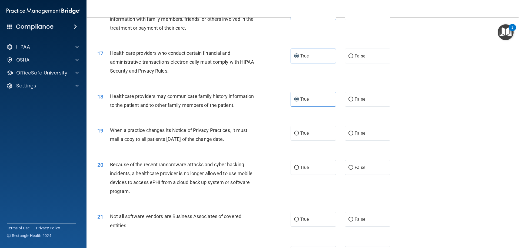
click at [359, 142] on div "19 When a practice changes its Notice of Privacy Practices, it must mail a copy…" at bounding box center [302, 136] width 419 height 34
click at [366, 134] on label "False" at bounding box center [367, 133] width 45 height 15
click at [353, 134] on input "False" at bounding box center [350, 134] width 5 height 4
radio input "true"
click at [374, 168] on label "False" at bounding box center [367, 167] width 45 height 15
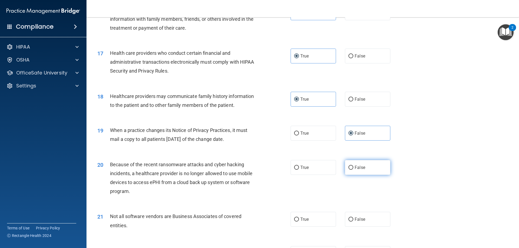
click at [353, 168] on input "False" at bounding box center [350, 168] width 5 height 4
radio input "true"
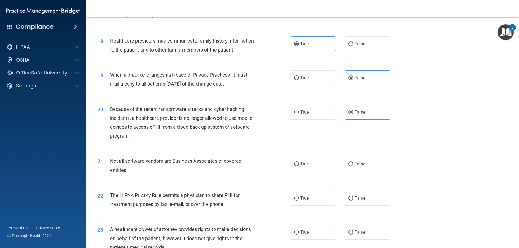
scroll to position [729, 0]
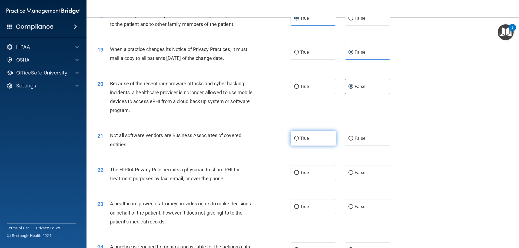
click at [309, 139] on label "True" at bounding box center [312, 138] width 45 height 15
click at [299, 139] on input "True" at bounding box center [296, 139] width 5 height 4
radio input "true"
click at [365, 173] on label "False" at bounding box center [367, 172] width 45 height 15
click at [353, 173] on input "False" at bounding box center [350, 173] width 5 height 4
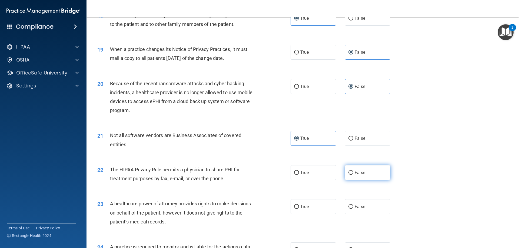
radio input "true"
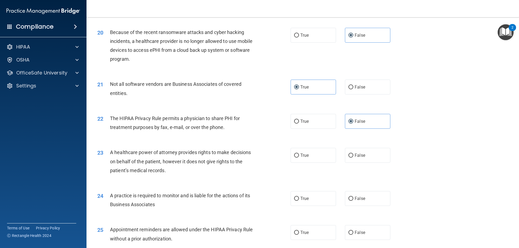
scroll to position [810, 0]
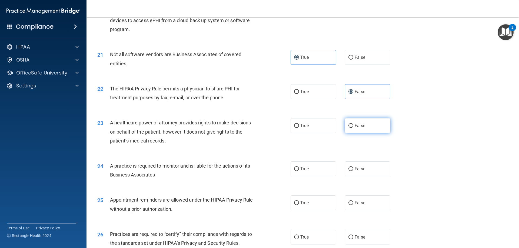
click at [349, 127] on input "False" at bounding box center [350, 126] width 5 height 4
radio input "true"
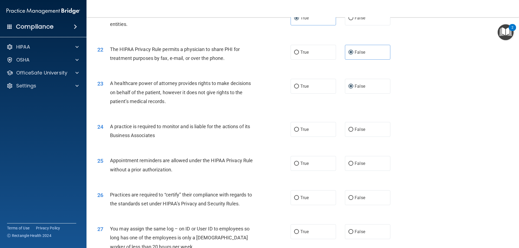
scroll to position [865, 0]
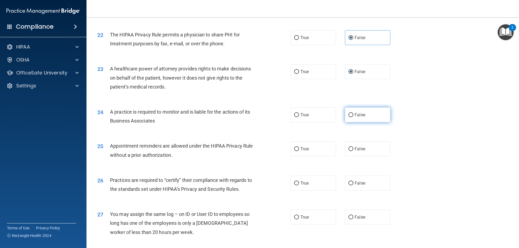
click at [353, 110] on label "False" at bounding box center [367, 115] width 45 height 15
click at [353, 113] on input "False" at bounding box center [350, 115] width 5 height 4
radio input "true"
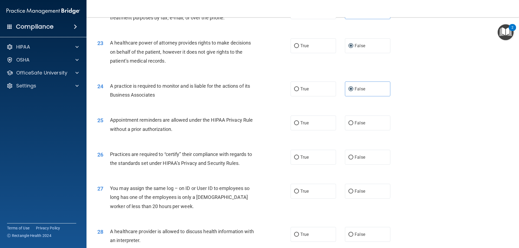
scroll to position [892, 0]
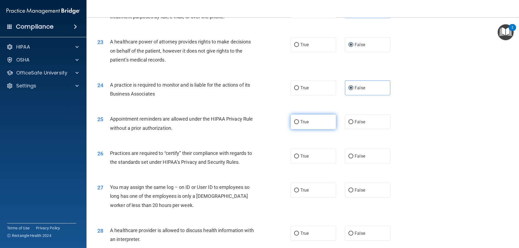
click at [298, 122] on label "True" at bounding box center [312, 122] width 45 height 15
click at [298, 122] on input "True" at bounding box center [296, 122] width 5 height 4
radio input "true"
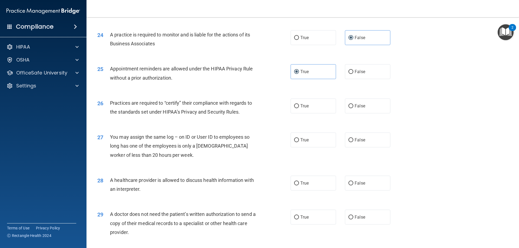
scroll to position [946, 0]
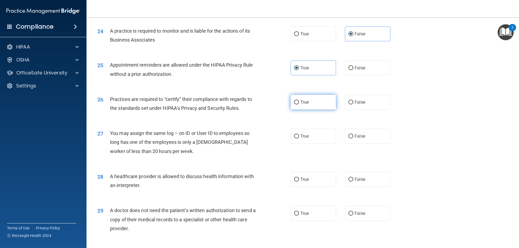
click at [306, 103] on span "True" at bounding box center [304, 102] width 8 height 5
click at [299, 103] on input "True" at bounding box center [296, 103] width 5 height 4
radio input "true"
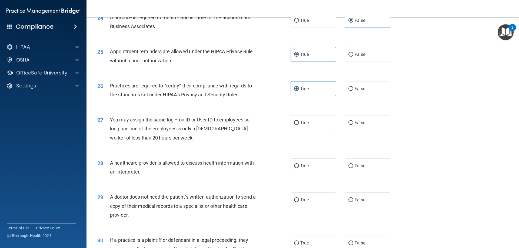
scroll to position [973, 0]
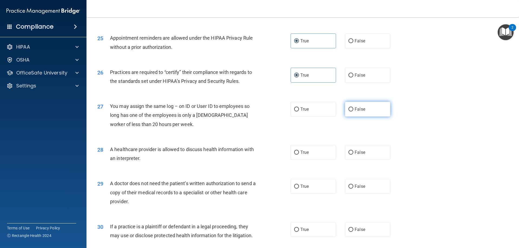
click at [355, 109] on span "False" at bounding box center [359, 109] width 11 height 5
click at [353, 109] on input "False" at bounding box center [350, 110] width 5 height 4
radio input "true"
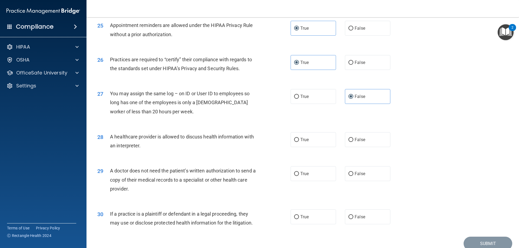
scroll to position [1009, 0]
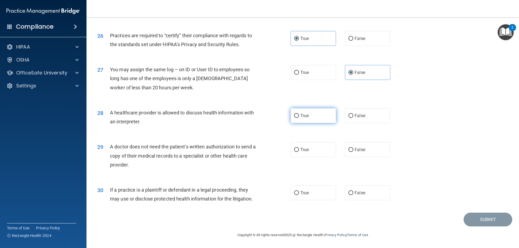
click at [307, 116] on span "True" at bounding box center [304, 115] width 8 height 5
click at [299, 116] on input "True" at bounding box center [296, 116] width 5 height 4
radio input "true"
click at [296, 151] on input "True" at bounding box center [296, 150] width 5 height 4
radio input "true"
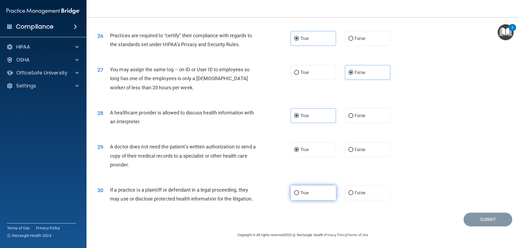
drag, startPoint x: 302, startPoint y: 197, endPoint x: 444, endPoint y: 200, distance: 142.1
click at [302, 197] on label "True" at bounding box center [312, 193] width 45 height 15
click at [299, 195] on input "True" at bounding box center [296, 193] width 5 height 4
radio input "true"
click at [480, 217] on button "Submit" at bounding box center [487, 220] width 49 height 14
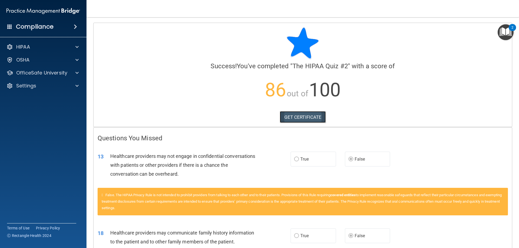
click at [293, 115] on link "GET CERTIFICATE" at bounding box center [303, 117] width 46 height 12
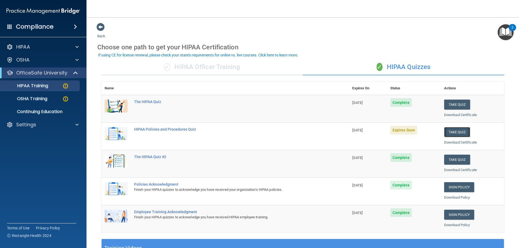
click at [452, 132] on button "Take Quiz" at bounding box center [457, 132] width 26 height 10
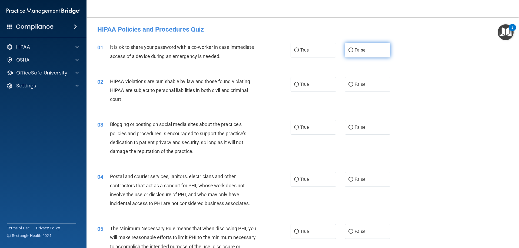
click at [367, 50] on label "False" at bounding box center [367, 50] width 45 height 15
click at [353, 50] on input "False" at bounding box center [350, 50] width 5 height 4
radio input "true"
click at [296, 84] on input "True" at bounding box center [296, 85] width 5 height 4
radio input "true"
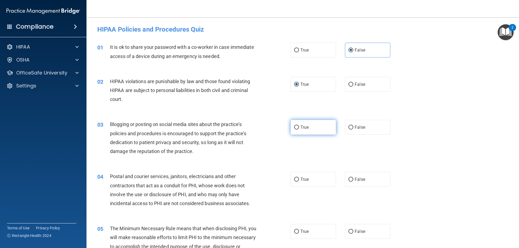
click at [297, 124] on label "True" at bounding box center [312, 127] width 45 height 15
click at [297, 126] on input "True" at bounding box center [296, 128] width 5 height 4
radio input "true"
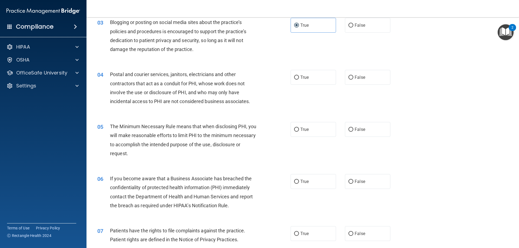
scroll to position [108, 0]
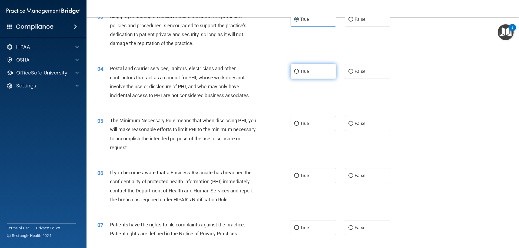
click at [305, 70] on span "True" at bounding box center [304, 71] width 8 height 5
click at [299, 70] on input "True" at bounding box center [296, 72] width 5 height 4
radio input "true"
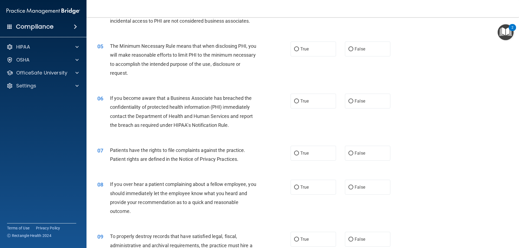
scroll to position [189, 0]
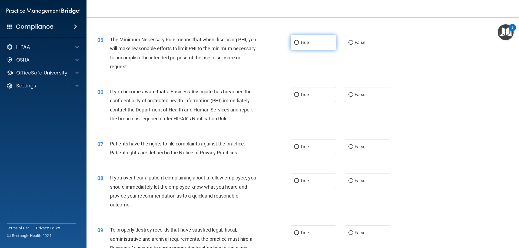
click at [299, 39] on label "True" at bounding box center [312, 42] width 45 height 15
click at [299, 41] on input "True" at bounding box center [296, 43] width 5 height 4
radio input "true"
click at [298, 95] on label "True" at bounding box center [312, 94] width 45 height 15
click at [298, 95] on input "True" at bounding box center [296, 95] width 5 height 4
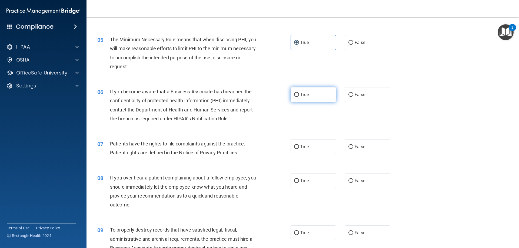
radio input "true"
click at [295, 146] on input "True" at bounding box center [296, 147] width 5 height 4
radio input "true"
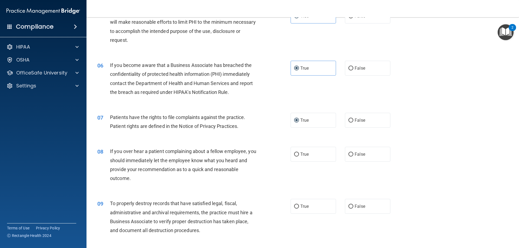
scroll to position [216, 0]
click at [345, 156] on label "False" at bounding box center [367, 153] width 45 height 15
click at [348, 156] on input "False" at bounding box center [350, 154] width 5 height 4
radio input "true"
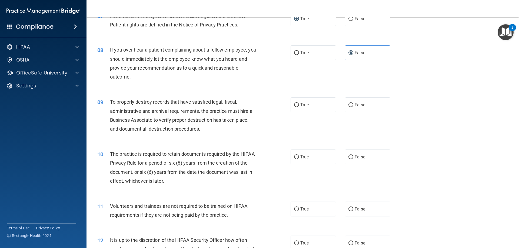
scroll to position [324, 0]
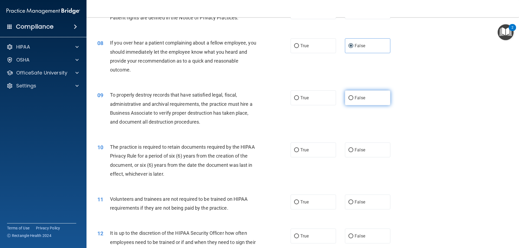
click at [354, 99] on span "False" at bounding box center [359, 97] width 11 height 5
click at [353, 99] on input "False" at bounding box center [350, 98] width 5 height 4
radio input "true"
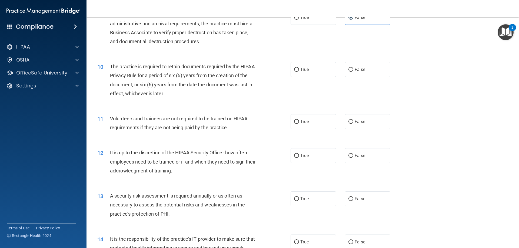
scroll to position [405, 0]
click at [300, 66] on span "True" at bounding box center [304, 68] width 8 height 5
click at [299, 67] on input "True" at bounding box center [296, 69] width 5 height 4
radio input "true"
click at [354, 123] on span "False" at bounding box center [359, 121] width 11 height 5
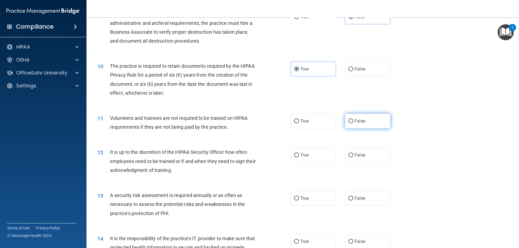
click at [353, 123] on input "False" at bounding box center [350, 121] width 5 height 4
radio input "true"
click at [300, 122] on span "True" at bounding box center [304, 121] width 8 height 5
click at [299, 122] on input "True" at bounding box center [296, 121] width 5 height 4
radio input "true"
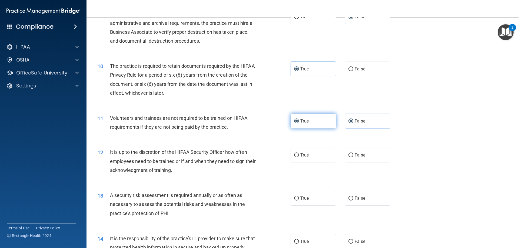
radio input "false"
click at [355, 156] on span "False" at bounding box center [359, 155] width 11 height 5
click at [353, 156] on input "False" at bounding box center [350, 155] width 5 height 4
radio input "true"
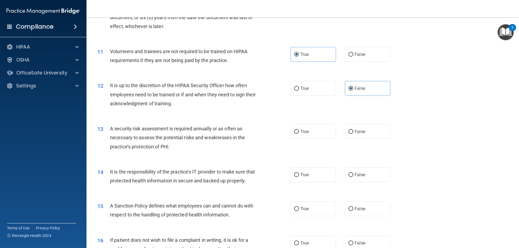
scroll to position [486, 0]
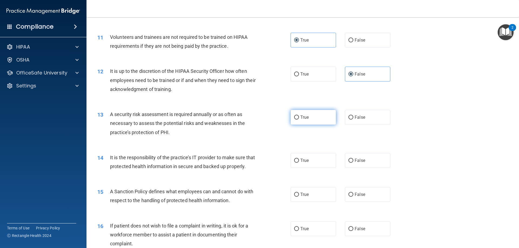
click at [302, 117] on span "True" at bounding box center [304, 117] width 8 height 5
click at [299, 117] on input "True" at bounding box center [296, 118] width 5 height 4
radio input "true"
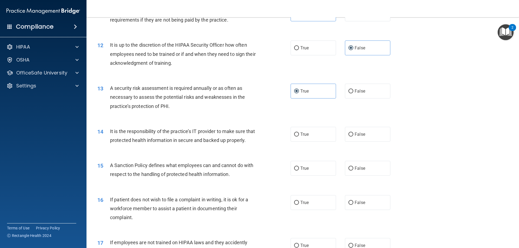
scroll to position [513, 0]
click at [303, 130] on label "True" at bounding box center [312, 133] width 45 height 15
click at [299, 132] on input "True" at bounding box center [296, 134] width 5 height 4
radio input "true"
click at [377, 92] on label "False" at bounding box center [367, 90] width 45 height 15
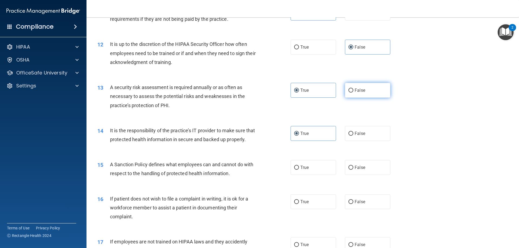
click at [353, 92] on input "False" at bounding box center [350, 91] width 5 height 4
radio input "true"
radio input "false"
click at [308, 175] on label "True" at bounding box center [312, 167] width 45 height 15
click at [299, 170] on input "True" at bounding box center [296, 168] width 5 height 4
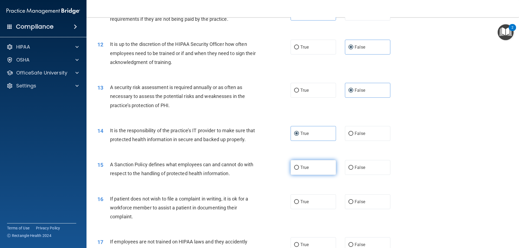
radio input "true"
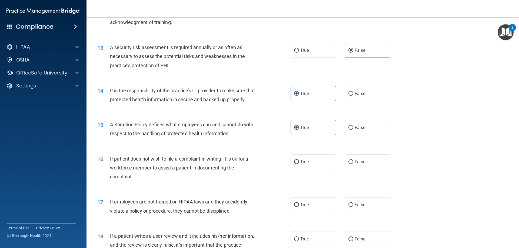
scroll to position [567, 0]
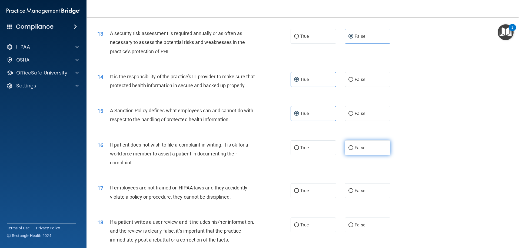
click at [356, 154] on label "False" at bounding box center [367, 147] width 45 height 15
click at [353, 150] on input "False" at bounding box center [350, 148] width 5 height 4
radio input "true"
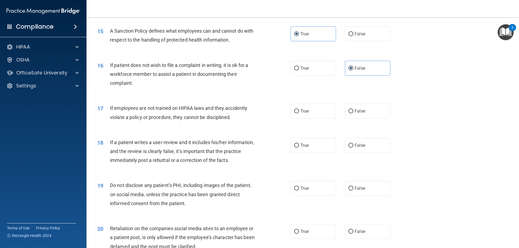
scroll to position [648, 0]
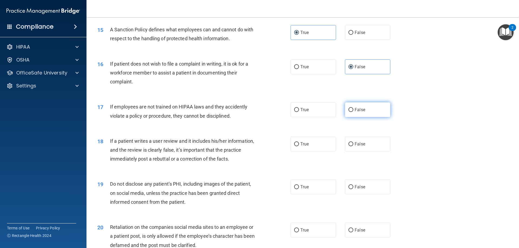
click at [359, 112] on span "False" at bounding box center [359, 109] width 11 height 5
click at [353, 112] on input "False" at bounding box center [350, 110] width 5 height 4
radio input "true"
click at [313, 152] on label "True" at bounding box center [312, 144] width 45 height 15
click at [299, 146] on input "True" at bounding box center [296, 144] width 5 height 4
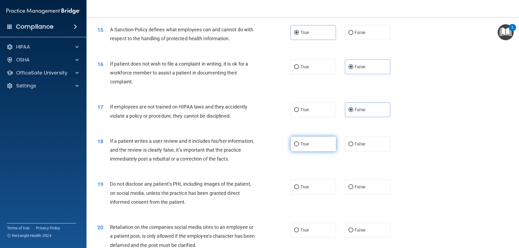
radio input "true"
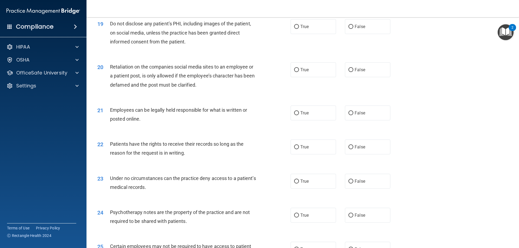
scroll to position [810, 0]
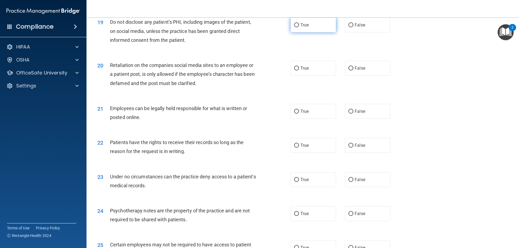
click at [300, 28] on span "True" at bounding box center [304, 24] width 8 height 5
click at [299, 27] on input "True" at bounding box center [296, 25] width 5 height 4
radio input "true"
click at [356, 71] on span "False" at bounding box center [359, 68] width 11 height 5
click at [353, 71] on input "False" at bounding box center [350, 68] width 5 height 4
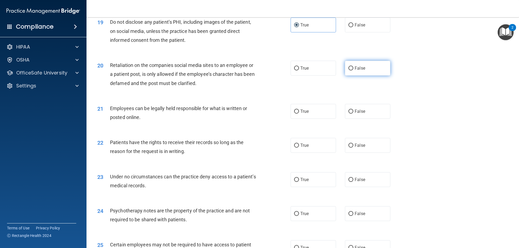
radio input "true"
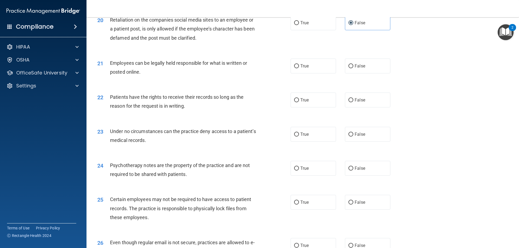
scroll to position [865, 0]
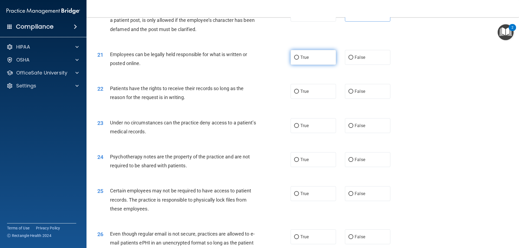
click at [304, 65] on label "True" at bounding box center [312, 57] width 45 height 15
click at [299, 60] on input "True" at bounding box center [296, 58] width 5 height 4
radio input "true"
click at [350, 96] on label "False" at bounding box center [367, 91] width 45 height 15
click at [350, 94] on input "False" at bounding box center [350, 92] width 5 height 4
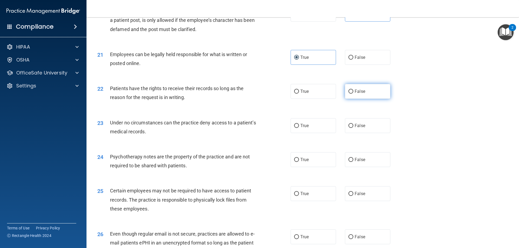
radio input "true"
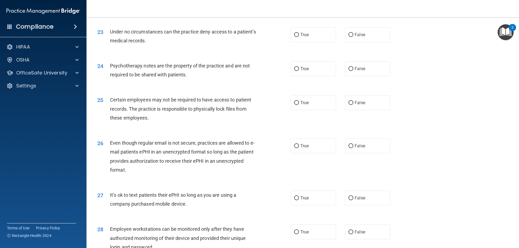
scroll to position [973, 0]
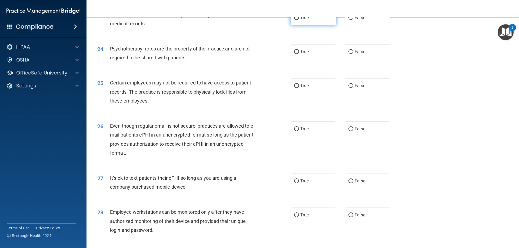
click at [320, 25] on label "True" at bounding box center [312, 17] width 45 height 15
click at [299, 20] on input "True" at bounding box center [296, 18] width 5 height 4
radio input "true"
click at [371, 25] on label "False" at bounding box center [367, 17] width 45 height 15
click at [353, 20] on input "False" at bounding box center [350, 18] width 5 height 4
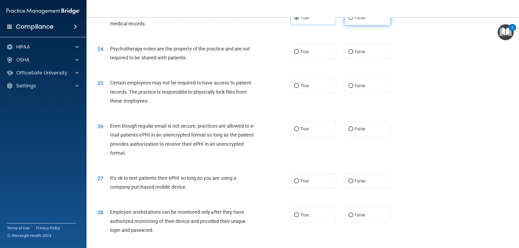
radio input "true"
radio input "false"
click at [350, 59] on label "False" at bounding box center [367, 51] width 45 height 15
click at [350, 54] on input "False" at bounding box center [350, 52] width 5 height 4
radio input "true"
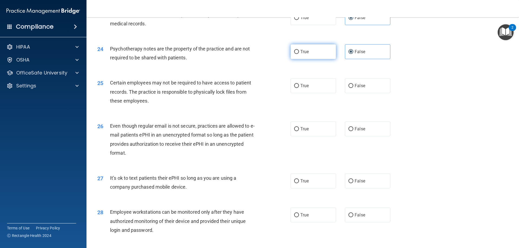
click at [328, 59] on label "True" at bounding box center [312, 51] width 45 height 15
click at [299, 54] on input "True" at bounding box center [296, 52] width 5 height 4
radio input "true"
radio input "false"
click at [350, 93] on label "False" at bounding box center [367, 85] width 45 height 15
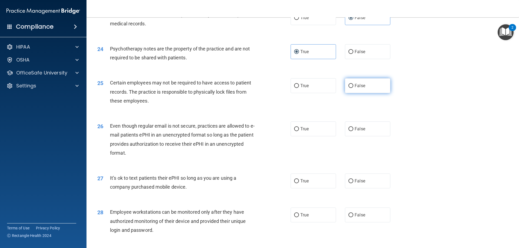
click at [350, 88] on input "False" at bounding box center [350, 86] width 5 height 4
radio input "true"
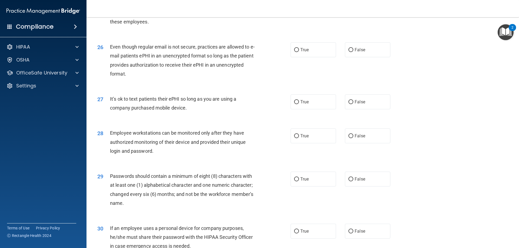
scroll to position [1054, 0]
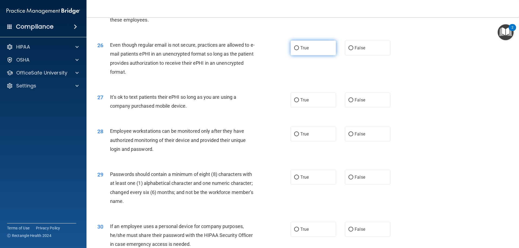
click at [302, 51] on span "True" at bounding box center [304, 47] width 8 height 5
click at [299, 50] on input "True" at bounding box center [296, 48] width 5 height 4
radio input "true"
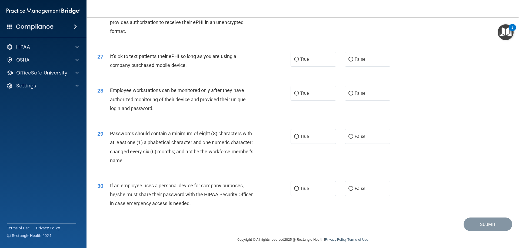
scroll to position [1108, 0]
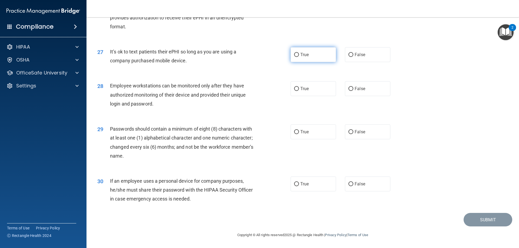
click at [306, 55] on span "True" at bounding box center [304, 54] width 8 height 5
click at [299, 55] on input "True" at bounding box center [296, 55] width 5 height 4
radio input "true"
drag, startPoint x: 355, startPoint y: 87, endPoint x: 345, endPoint y: 88, distance: 10.3
click at [355, 88] on span "False" at bounding box center [359, 88] width 11 height 5
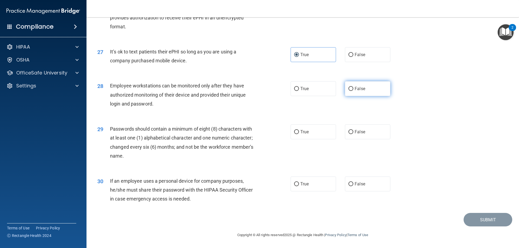
click at [353, 88] on input "False" at bounding box center [350, 89] width 5 height 4
radio input "true"
click at [303, 130] on span "True" at bounding box center [304, 131] width 8 height 5
click at [299, 130] on input "True" at bounding box center [296, 132] width 5 height 4
radio input "true"
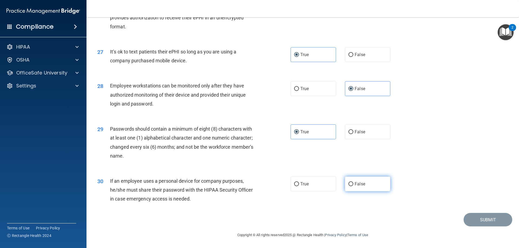
click at [361, 182] on label "False" at bounding box center [367, 184] width 45 height 15
click at [353, 182] on input "False" at bounding box center [350, 184] width 5 height 4
radio input "true"
click at [474, 222] on button "Submit" at bounding box center [487, 220] width 49 height 14
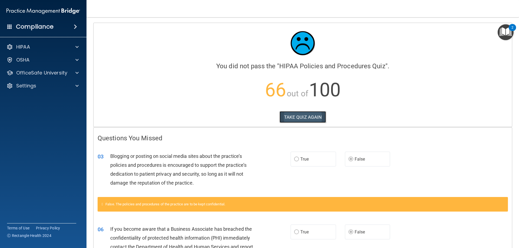
click at [299, 118] on button "TAKE QUIZ AGAIN" at bounding box center [302, 117] width 47 height 12
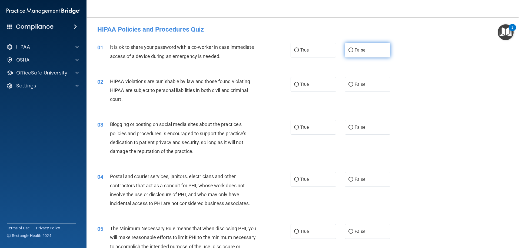
click at [351, 50] on label "False" at bounding box center [367, 50] width 45 height 15
click at [351, 50] on input "False" at bounding box center [350, 50] width 5 height 4
radio input "true"
click at [307, 87] on label "True" at bounding box center [312, 84] width 45 height 15
click at [299, 87] on input "True" at bounding box center [296, 85] width 5 height 4
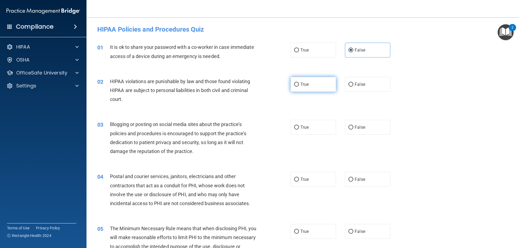
radio input "true"
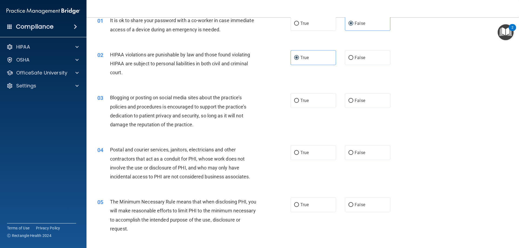
scroll to position [27, 0]
click at [362, 99] on label "False" at bounding box center [367, 100] width 45 height 15
click at [353, 99] on input "False" at bounding box center [350, 101] width 5 height 4
radio input "true"
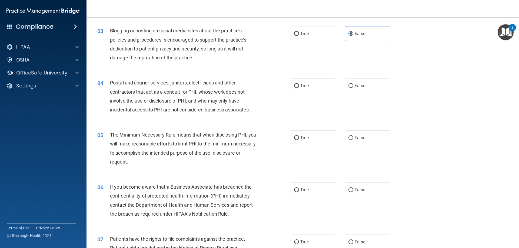
scroll to position [108, 0]
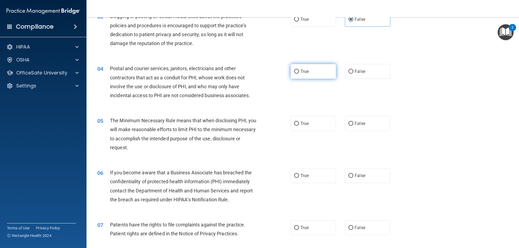
click at [294, 72] on input "True" at bounding box center [296, 72] width 5 height 4
radio input "true"
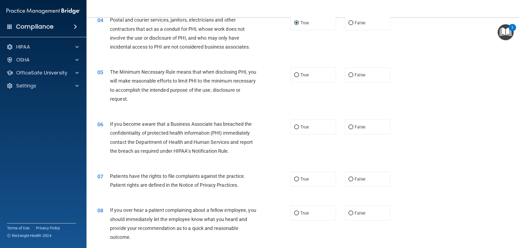
scroll to position [162, 0]
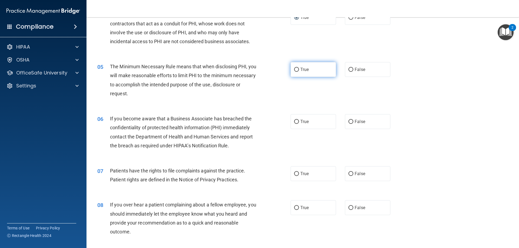
click at [303, 68] on span "True" at bounding box center [304, 69] width 8 height 5
click at [299, 68] on input "True" at bounding box center [296, 70] width 5 height 4
radio input "true"
click at [306, 120] on span "True" at bounding box center [304, 121] width 8 height 5
click at [299, 120] on input "True" at bounding box center [296, 122] width 5 height 4
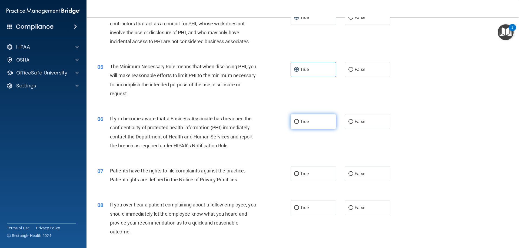
radio input "true"
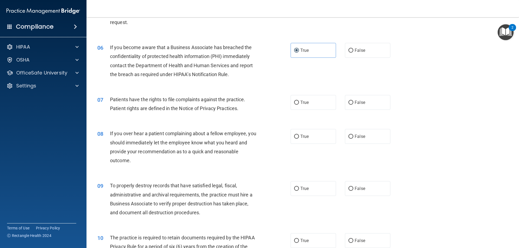
scroll to position [243, 0]
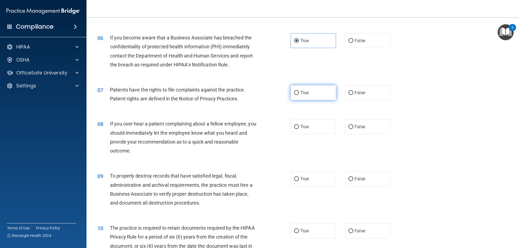
click at [309, 95] on label "True" at bounding box center [312, 92] width 45 height 15
click at [299, 95] on input "True" at bounding box center [296, 93] width 5 height 4
radio input "true"
click at [354, 126] on span "False" at bounding box center [359, 126] width 11 height 5
click at [353, 126] on input "False" at bounding box center [350, 127] width 5 height 4
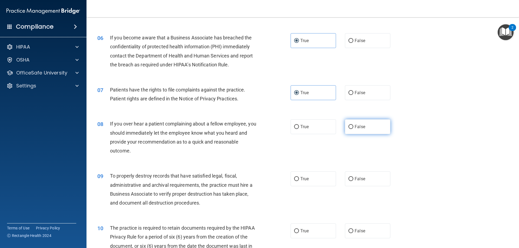
radio input "true"
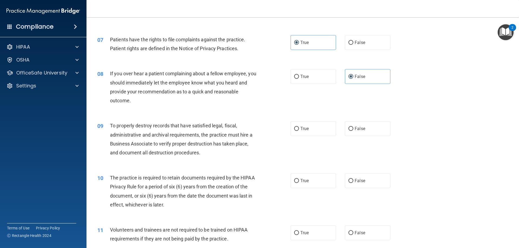
scroll to position [297, 0]
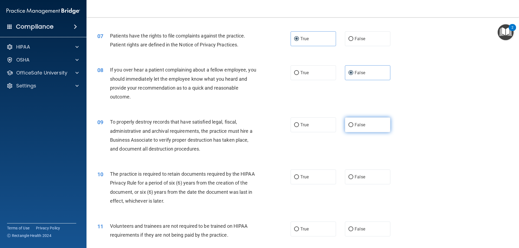
drag, startPoint x: 351, startPoint y: 120, endPoint x: 347, endPoint y: 121, distance: 3.6
click at [351, 120] on label "False" at bounding box center [367, 125] width 45 height 15
click at [351, 123] on input "False" at bounding box center [350, 125] width 5 height 4
radio input "true"
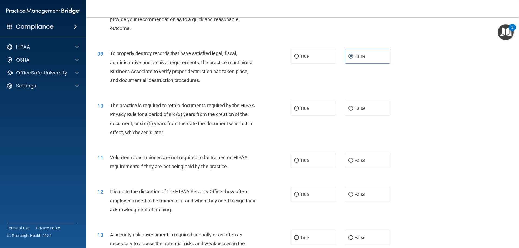
scroll to position [378, 0]
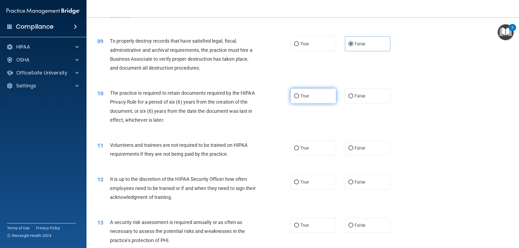
click at [302, 93] on label "True" at bounding box center [312, 96] width 45 height 15
click at [299, 94] on input "True" at bounding box center [296, 96] width 5 height 4
radio input "true"
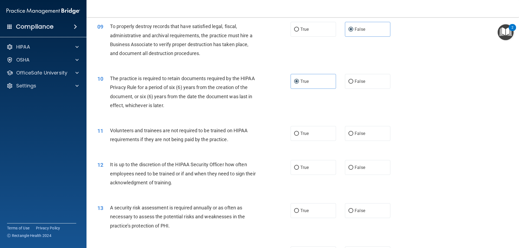
scroll to position [432, 0]
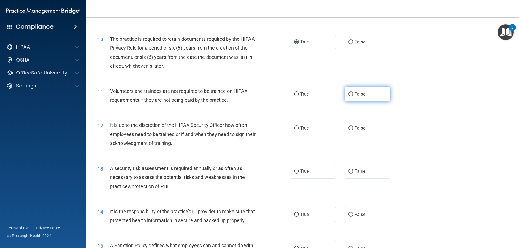
click at [367, 93] on label "False" at bounding box center [367, 94] width 45 height 15
click at [353, 93] on input "False" at bounding box center [350, 94] width 5 height 4
radio input "true"
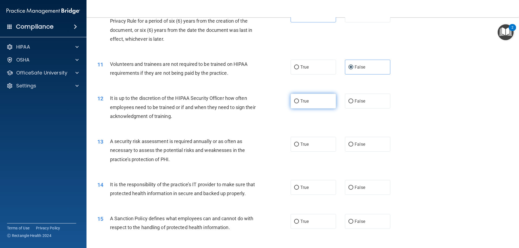
click at [308, 106] on label "True" at bounding box center [312, 101] width 45 height 15
click at [299, 103] on input "True" at bounding box center [296, 101] width 5 height 4
radio input "true"
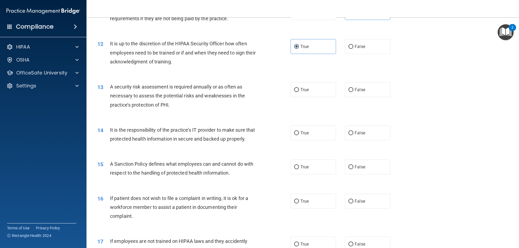
scroll to position [540, 0]
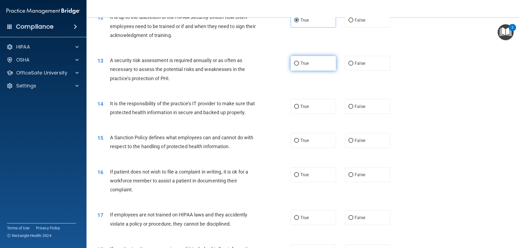
click at [307, 64] on label "True" at bounding box center [312, 63] width 45 height 15
click at [299, 64] on input "True" at bounding box center [296, 64] width 5 height 4
radio input "true"
click at [357, 113] on label "False" at bounding box center [367, 106] width 45 height 15
click at [353, 109] on input "False" at bounding box center [350, 107] width 5 height 4
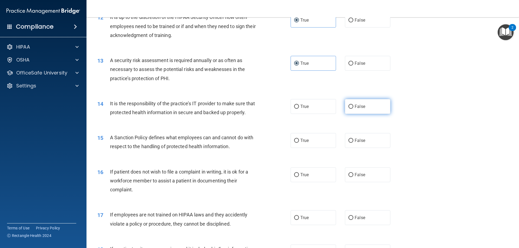
radio input "true"
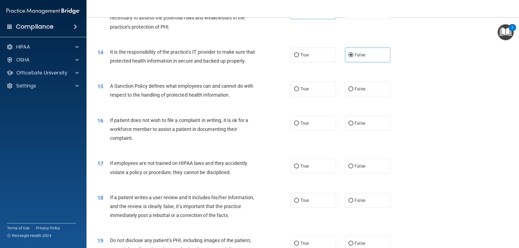
scroll to position [594, 0]
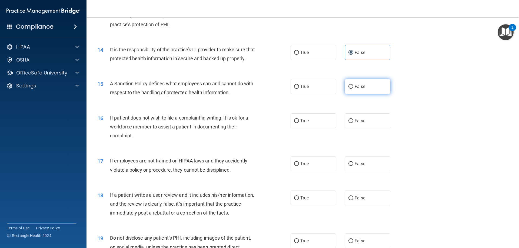
click at [354, 89] on span "False" at bounding box center [359, 86] width 11 height 5
click at [353, 89] on input "False" at bounding box center [350, 87] width 5 height 4
radio input "true"
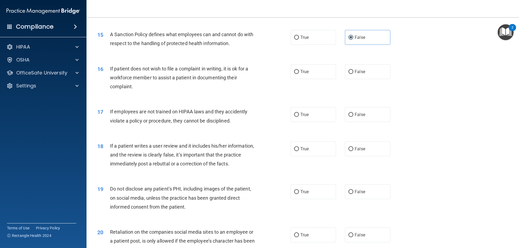
scroll to position [648, 0]
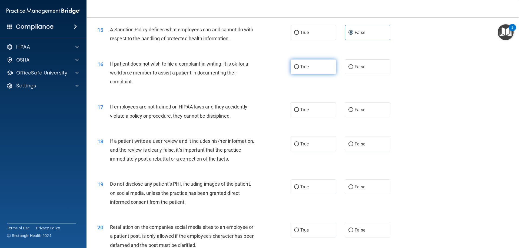
click at [295, 69] on input "True" at bounding box center [296, 67] width 5 height 4
radio input "true"
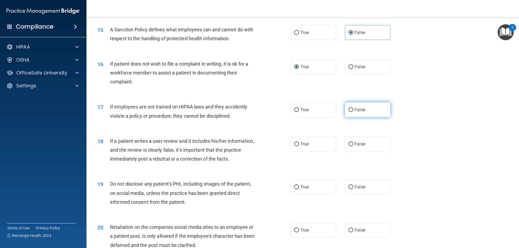
click at [356, 112] on span "False" at bounding box center [359, 109] width 11 height 5
click at [353, 112] on input "False" at bounding box center [350, 110] width 5 height 4
radio input "true"
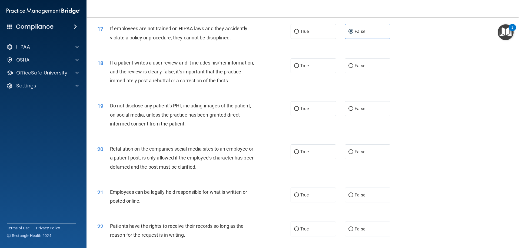
scroll to position [729, 0]
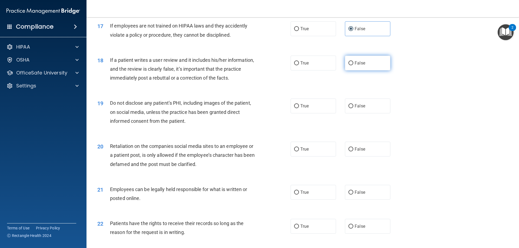
click at [373, 71] on label "False" at bounding box center [367, 63] width 45 height 15
click at [353, 65] on input "False" at bounding box center [350, 63] width 5 height 4
radio input "true"
click at [304, 109] on span "True" at bounding box center [304, 105] width 8 height 5
click at [299, 108] on input "True" at bounding box center [296, 106] width 5 height 4
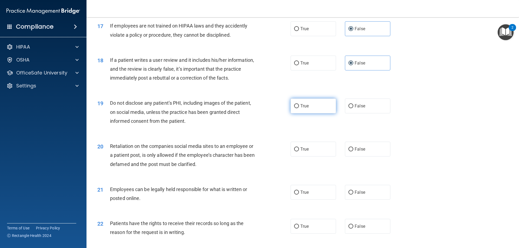
radio input "true"
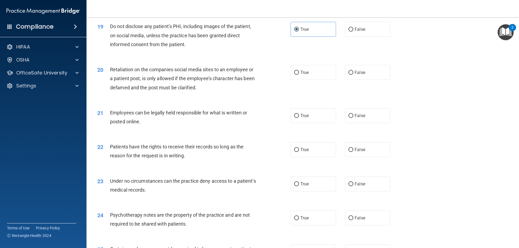
scroll to position [810, 0]
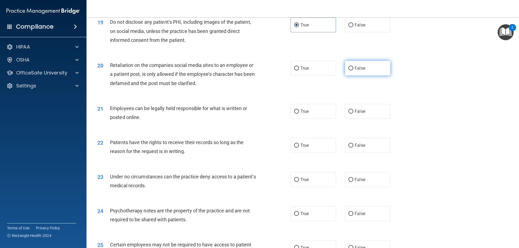
click at [355, 71] on span "False" at bounding box center [359, 68] width 11 height 5
click at [353, 71] on input "False" at bounding box center [350, 68] width 5 height 4
radio input "true"
click at [320, 119] on label "True" at bounding box center [312, 111] width 45 height 15
click at [299, 114] on input "True" at bounding box center [296, 112] width 5 height 4
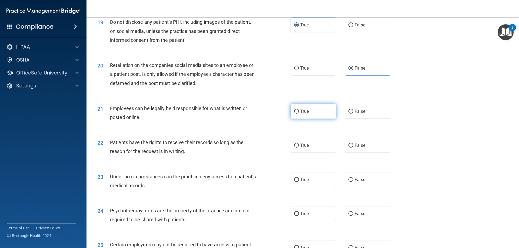
radio input "true"
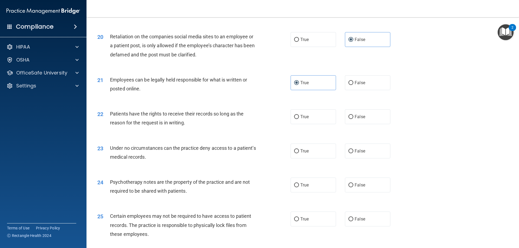
scroll to position [892, 0]
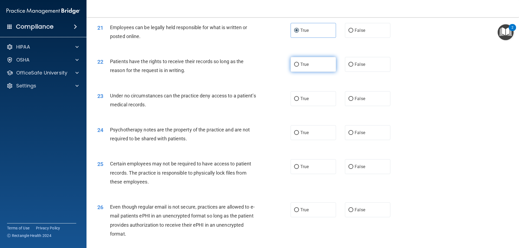
click at [310, 72] on label "True" at bounding box center [312, 64] width 45 height 15
click at [299, 67] on input "True" at bounding box center [296, 65] width 5 height 4
radio input "true"
click at [354, 101] on span "False" at bounding box center [359, 98] width 11 height 5
click at [353, 101] on input "False" at bounding box center [350, 99] width 5 height 4
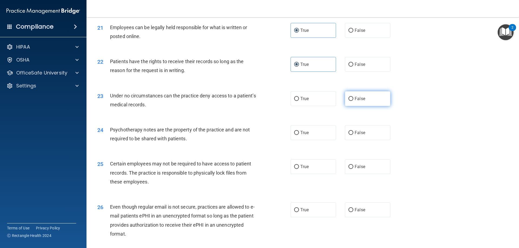
radio input "true"
click at [294, 140] on label "True" at bounding box center [312, 132] width 45 height 15
click at [294, 135] on input "True" at bounding box center [296, 133] width 5 height 4
radio input "true"
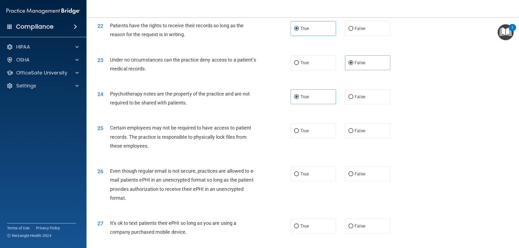
scroll to position [946, 0]
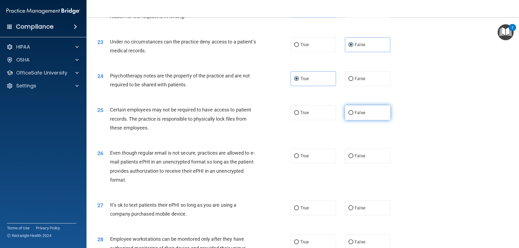
click at [364, 120] on label "False" at bounding box center [367, 112] width 45 height 15
click at [353, 115] on input "False" at bounding box center [350, 113] width 5 height 4
radio input "true"
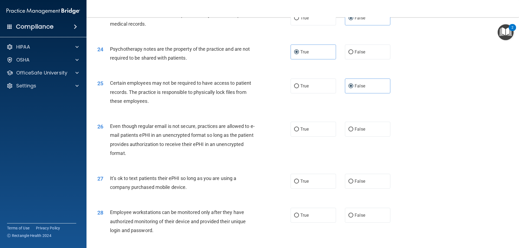
scroll to position [973, 0]
click at [300, 132] on span "True" at bounding box center [304, 128] width 8 height 5
click at [299, 131] on input "True" at bounding box center [296, 129] width 5 height 4
radio input "true"
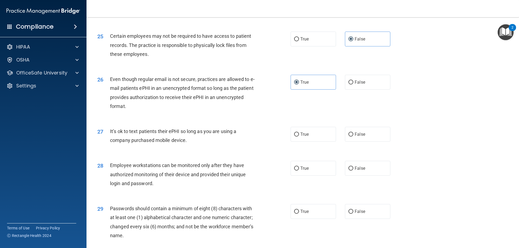
scroll to position [1027, 0]
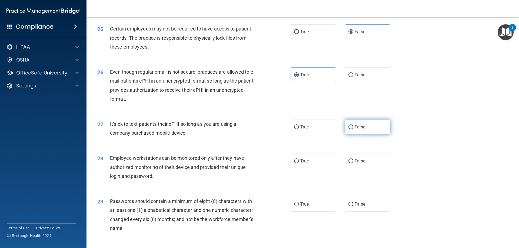
click at [372, 135] on label "False" at bounding box center [367, 127] width 45 height 15
click at [353, 129] on input "False" at bounding box center [350, 127] width 5 height 4
radio input "true"
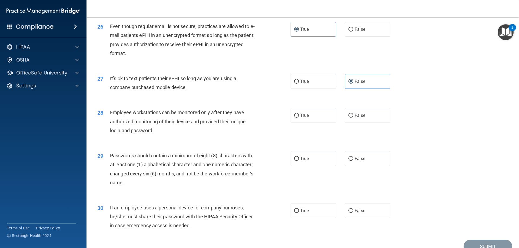
scroll to position [1081, 0]
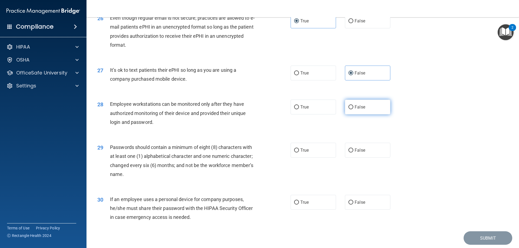
click at [374, 115] on label "False" at bounding box center [367, 107] width 45 height 15
click at [353, 109] on input "False" at bounding box center [350, 107] width 5 height 4
radio input "true"
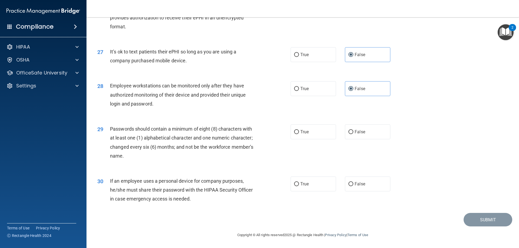
scroll to position [1108, 0]
click at [308, 126] on label "True" at bounding box center [312, 132] width 45 height 15
click at [299, 130] on input "True" at bounding box center [296, 132] width 5 height 4
radio input "true"
click at [347, 179] on label "False" at bounding box center [367, 184] width 45 height 15
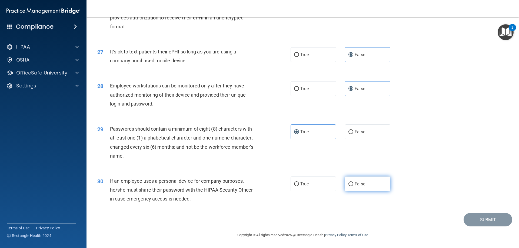
click at [348, 182] on input "False" at bounding box center [350, 184] width 5 height 4
radio input "true"
click at [479, 217] on button "Submit" at bounding box center [487, 220] width 49 height 14
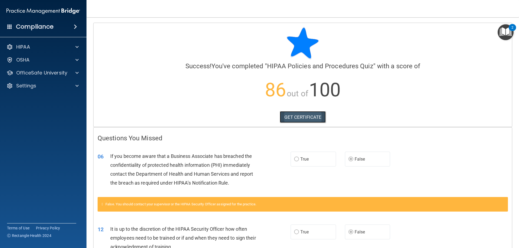
click at [313, 118] on link "GET CERTIFICATE" at bounding box center [303, 117] width 46 height 12
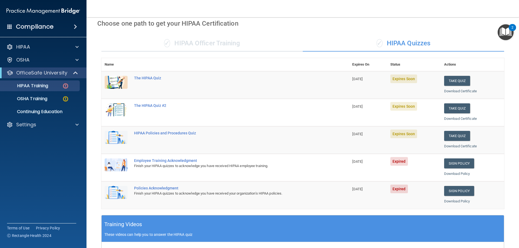
scroll to position [24, 0]
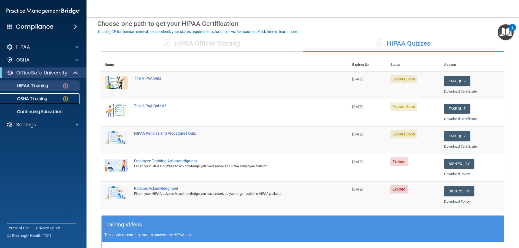
click at [38, 99] on p "OSHA Training" at bounding box center [26, 98] width 44 height 5
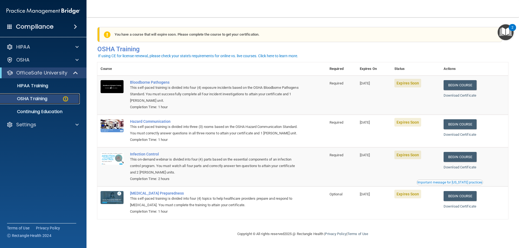
scroll to position [7, 0]
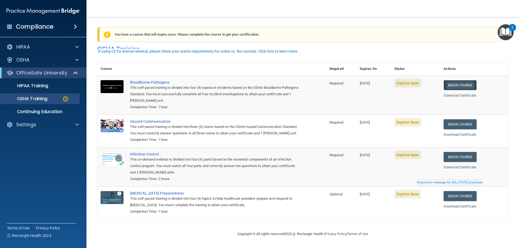
click at [467, 80] on link "Begin Course" at bounding box center [459, 85] width 33 height 10
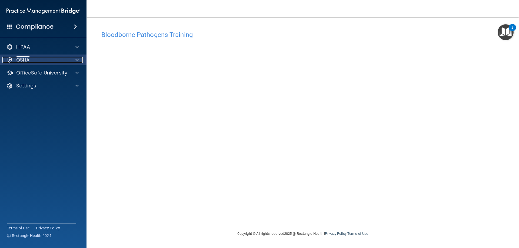
click at [79, 58] on div at bounding box center [76, 60] width 14 height 6
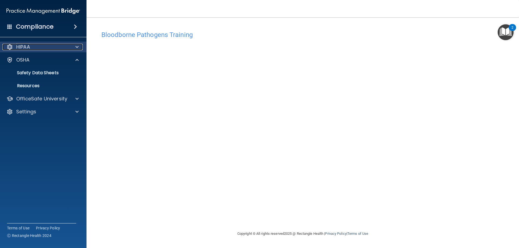
click at [80, 49] on div at bounding box center [76, 47] width 14 height 6
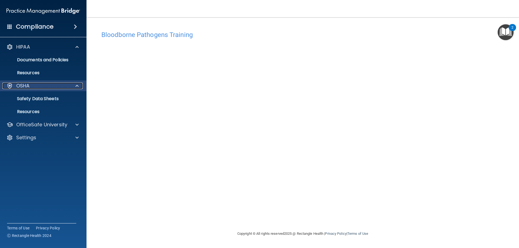
click at [73, 86] on div at bounding box center [76, 86] width 14 height 6
drag, startPoint x: 75, startPoint y: 86, endPoint x: 69, endPoint y: 89, distance: 7.1
click at [76, 86] on span at bounding box center [76, 86] width 3 height 6
click at [69, 119] on div "OfficeSafe University" at bounding box center [43, 124] width 87 height 11
click at [80, 124] on div at bounding box center [76, 125] width 14 height 6
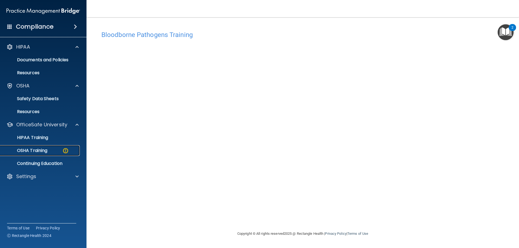
click at [38, 150] on p "OSHA Training" at bounding box center [26, 150] width 44 height 5
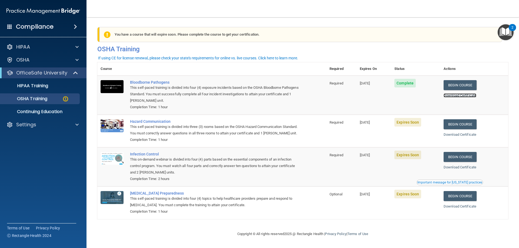
click at [468, 94] on link "Download Certificate" at bounding box center [459, 95] width 33 height 4
click at [463, 125] on link "Begin Course" at bounding box center [459, 124] width 33 height 10
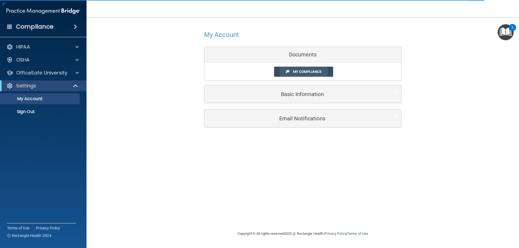
click at [296, 71] on span "My Compliance" at bounding box center [307, 72] width 28 height 4
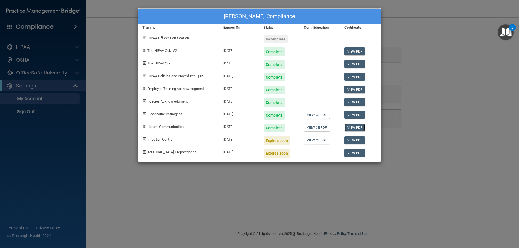
click at [349, 128] on link "View PDF" at bounding box center [354, 128] width 21 height 8
click at [319, 128] on link "View CE PDF" at bounding box center [317, 128] width 26 height 8
click at [274, 141] on div "Expires soon" at bounding box center [276, 140] width 26 height 9
click at [49, 75] on div "[PERSON_NAME] Compliance Training Expires On Status Cont. Education Certificate…" at bounding box center [259, 124] width 519 height 248
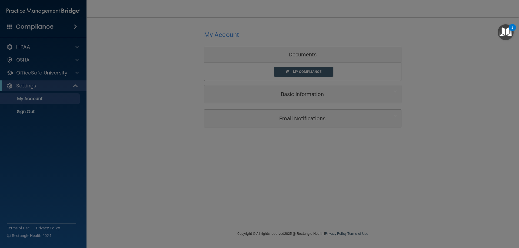
click at [51, 69] on div at bounding box center [259, 124] width 519 height 248
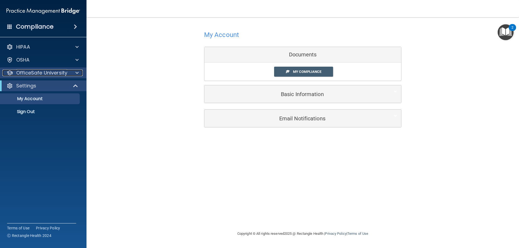
click at [82, 71] on div at bounding box center [76, 73] width 14 height 6
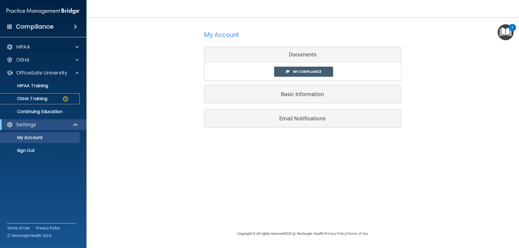
drag, startPoint x: 45, startPoint y: 98, endPoint x: 62, endPoint y: 96, distance: 17.2
click at [45, 98] on p "OSHA Training" at bounding box center [26, 98] width 44 height 5
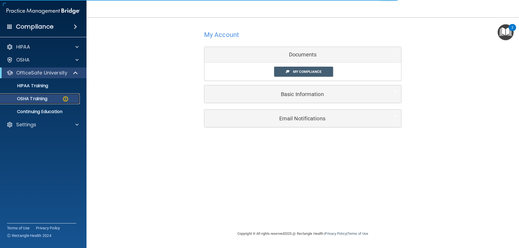
click at [66, 99] on img at bounding box center [65, 99] width 7 height 7
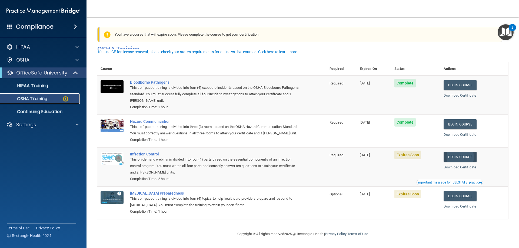
scroll to position [7, 0]
click at [468, 157] on link "Begin Course" at bounding box center [459, 157] width 33 height 10
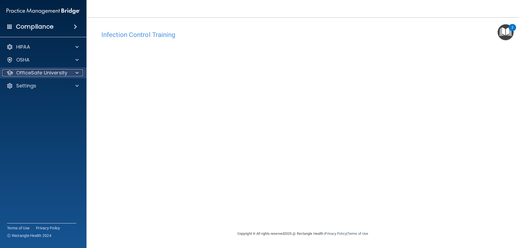
click at [39, 73] on p "OfficeSafe University" at bounding box center [41, 73] width 51 height 6
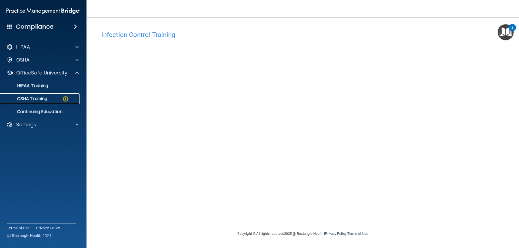
click at [65, 99] on img at bounding box center [65, 99] width 7 height 7
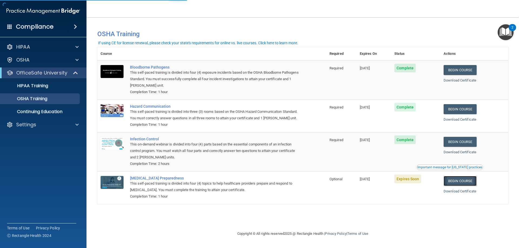
click at [471, 186] on link "Begin Course" at bounding box center [459, 181] width 33 height 10
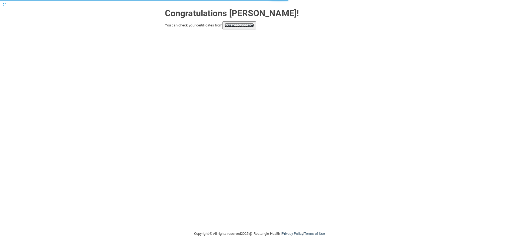
click at [243, 27] on link "your account page!" at bounding box center [239, 25] width 29 height 4
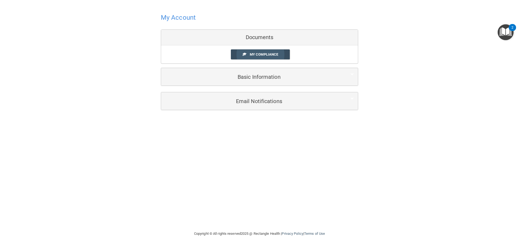
click at [263, 56] on span "My Compliance" at bounding box center [264, 54] width 28 height 4
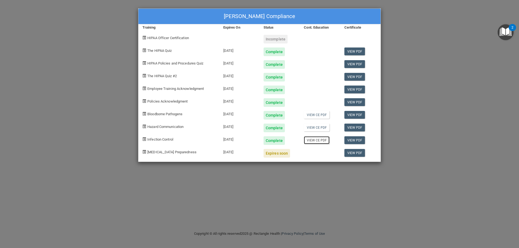
click at [325, 140] on link "View CE PDF" at bounding box center [317, 140] width 26 height 8
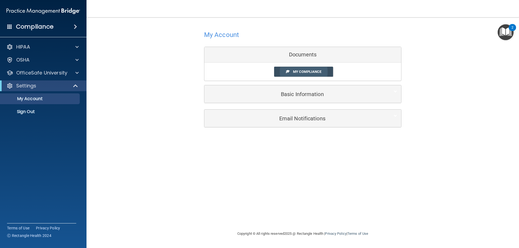
click at [300, 69] on link "My Compliance" at bounding box center [303, 72] width 59 height 10
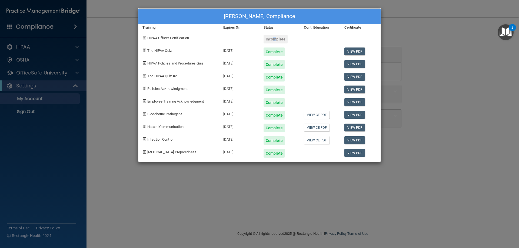
click at [272, 39] on div "Incomplete" at bounding box center [275, 39] width 24 height 9
click at [71, 69] on div "[PERSON_NAME] Compliance Training Expires On Status Cont. Education Certificate…" at bounding box center [259, 124] width 519 height 248
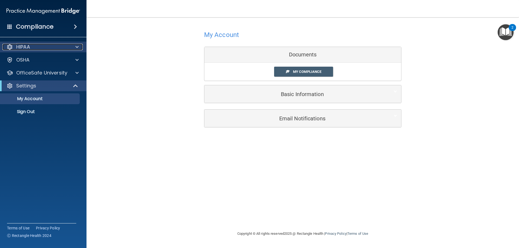
click at [75, 48] on div at bounding box center [76, 47] width 14 height 6
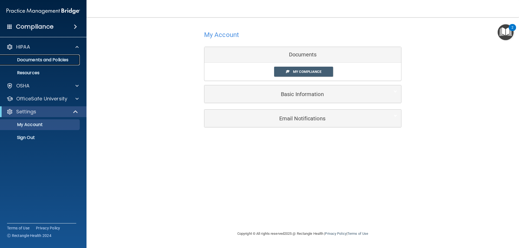
click at [48, 58] on p "Documents and Policies" at bounding box center [41, 59] width 74 height 5
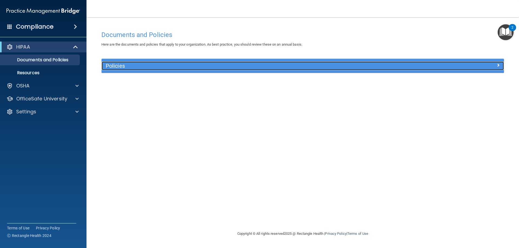
click at [127, 65] on h5 "Policies" at bounding box center [252, 66] width 293 height 6
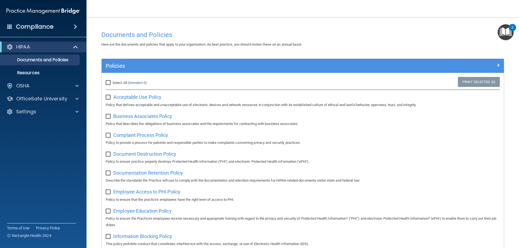
click at [107, 82] on input "Select All (Unselect 0) Unselect All" at bounding box center [109, 83] width 6 height 4
checkbox input "true"
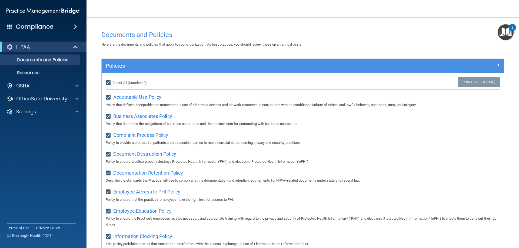
checkbox input "true"
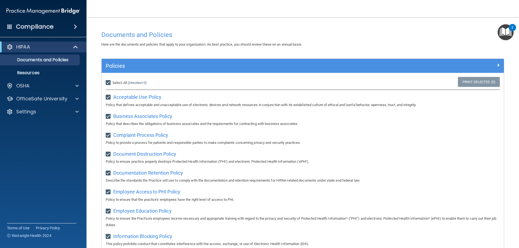
checkbox input "true"
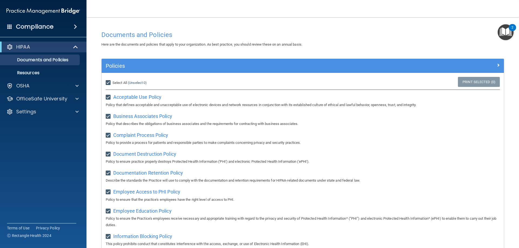
checkbox input "true"
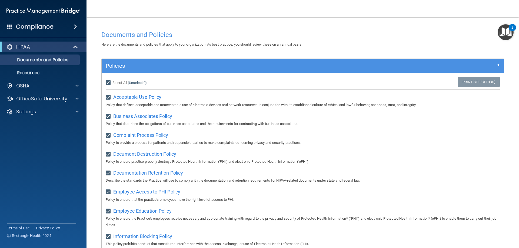
checkbox input "true"
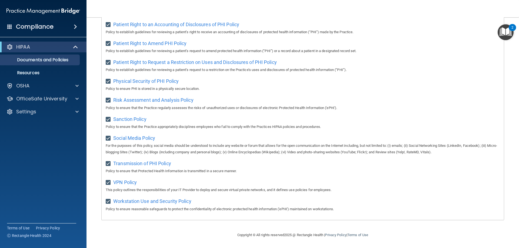
scroll to position [78, 0]
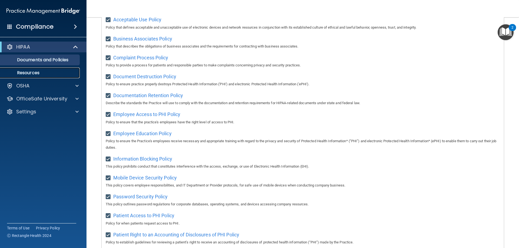
click at [40, 74] on p "Resources" at bounding box center [41, 72] width 74 height 5
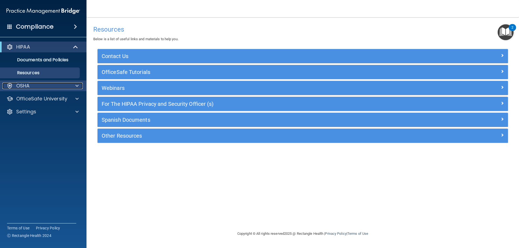
click at [66, 86] on div "OSHA" at bounding box center [35, 86] width 67 height 6
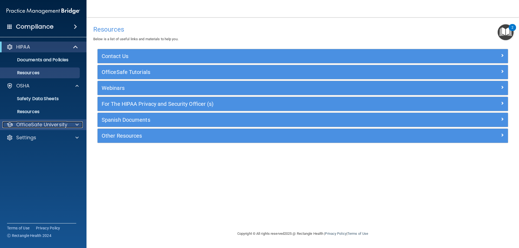
click at [78, 122] on span at bounding box center [76, 125] width 3 height 6
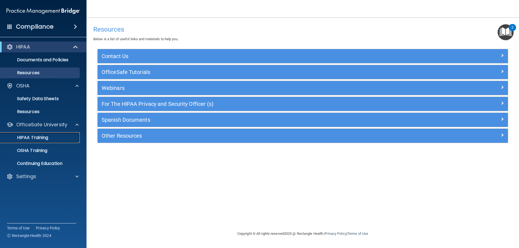
click at [36, 139] on p "HIPAA Training" at bounding box center [26, 137] width 45 height 5
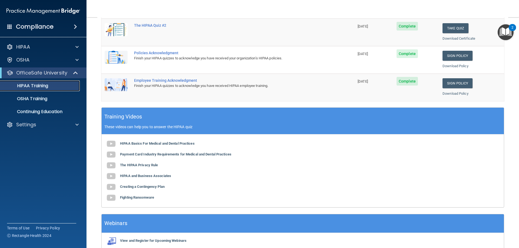
scroll to position [159, 0]
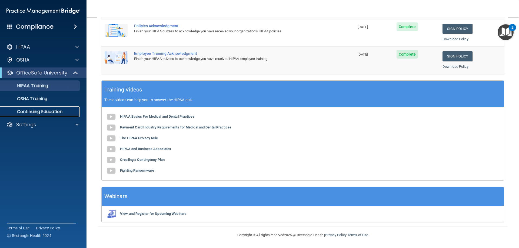
click at [66, 114] on p "Continuing Education" at bounding box center [41, 111] width 74 height 5
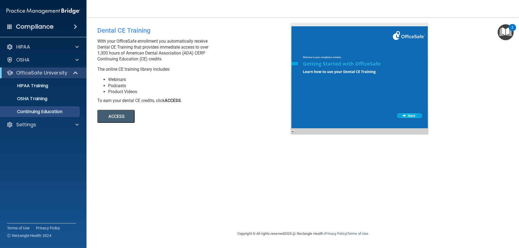
click at [30, 26] on h4 "Compliance" at bounding box center [35, 27] width 38 height 8
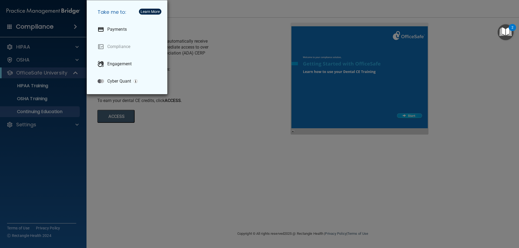
click at [72, 25] on div "Take me to: Payments Compliance Engagement Cyber Quant" at bounding box center [259, 124] width 519 height 248
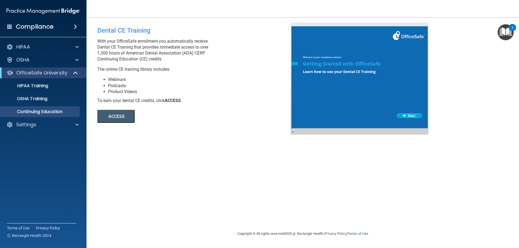
click at [62, 24] on div "Compliance" at bounding box center [43, 27] width 86 height 12
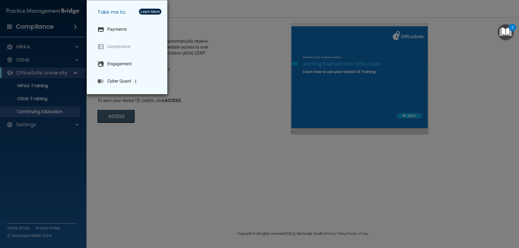
click at [154, 10] on div "Learn More" at bounding box center [149, 12] width 19 height 4
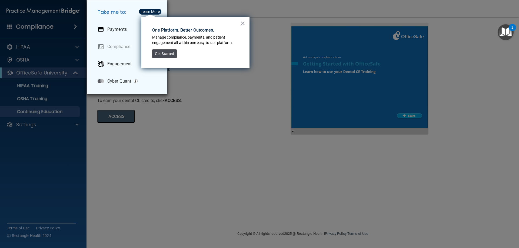
click at [171, 57] on button "Get Started" at bounding box center [164, 53] width 25 height 9
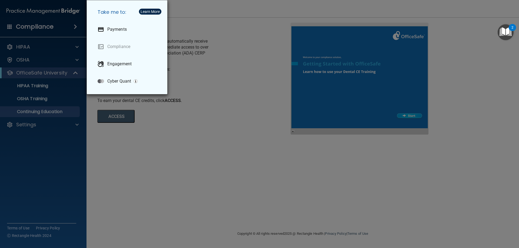
click at [194, 18] on div "Take me to: Payments Compliance Engagement Cyber Quant" at bounding box center [259, 124] width 519 height 248
